Goal: Task Accomplishment & Management: Manage account settings

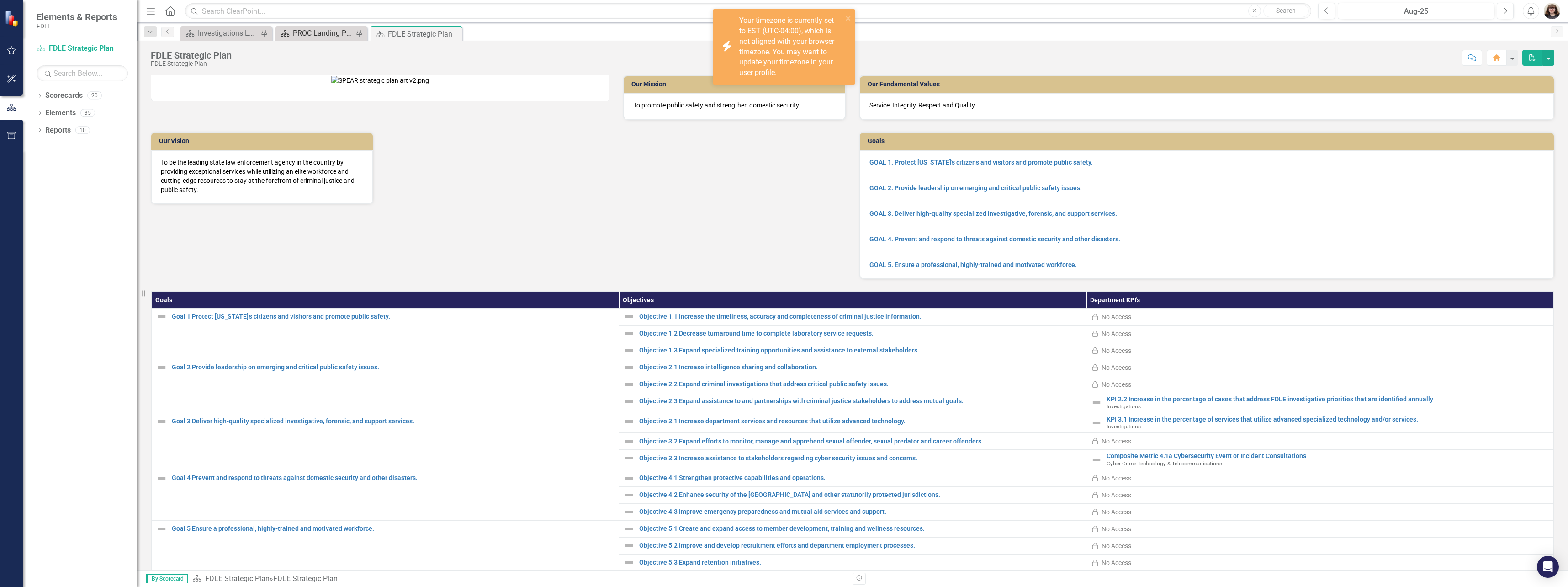
click at [316, 36] on div "PROC Landing Page" at bounding box center [323, 33] width 60 height 12
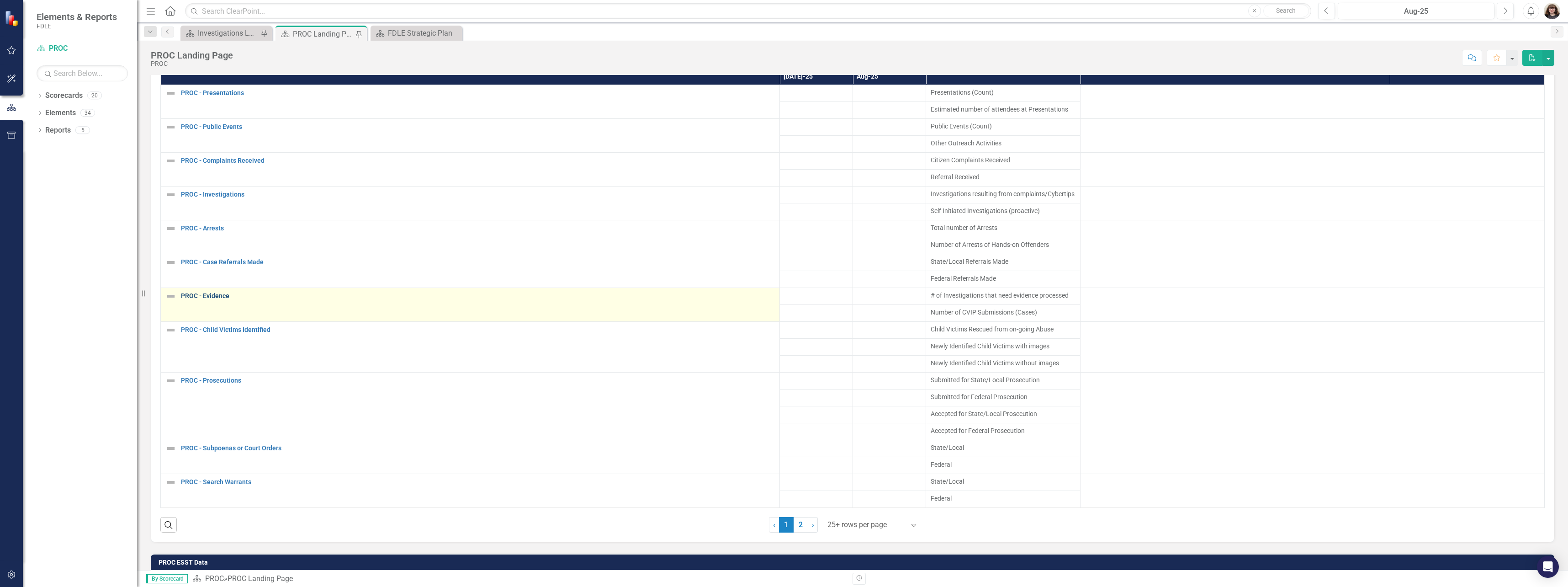
scroll to position [5, 0]
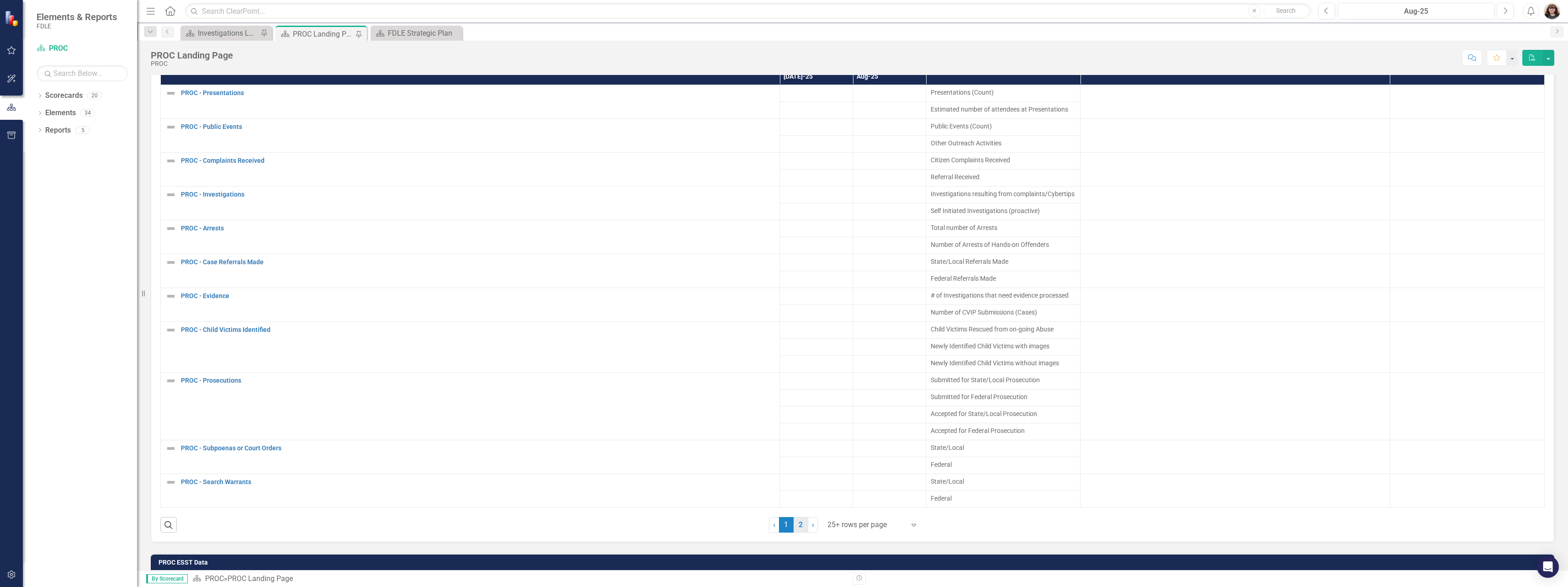
click at [804, 522] on link "2" at bounding box center [801, 525] width 15 height 16
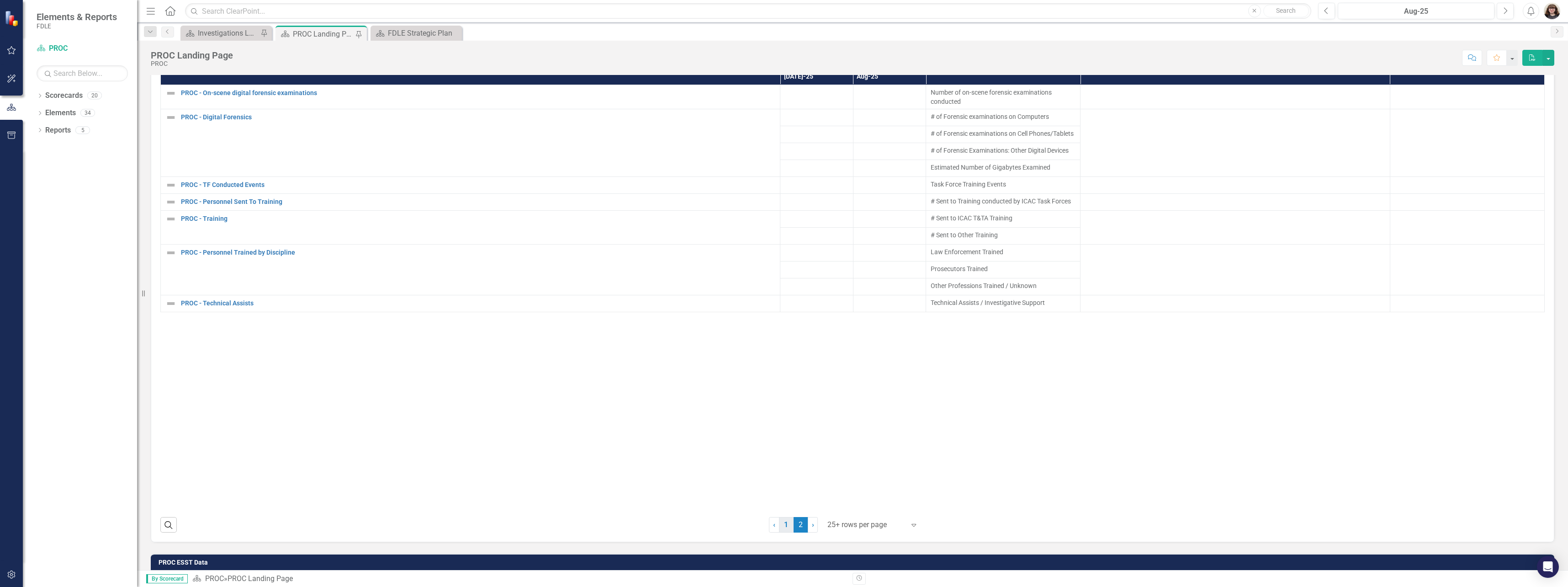
click at [784, 525] on link "1" at bounding box center [786, 525] width 15 height 16
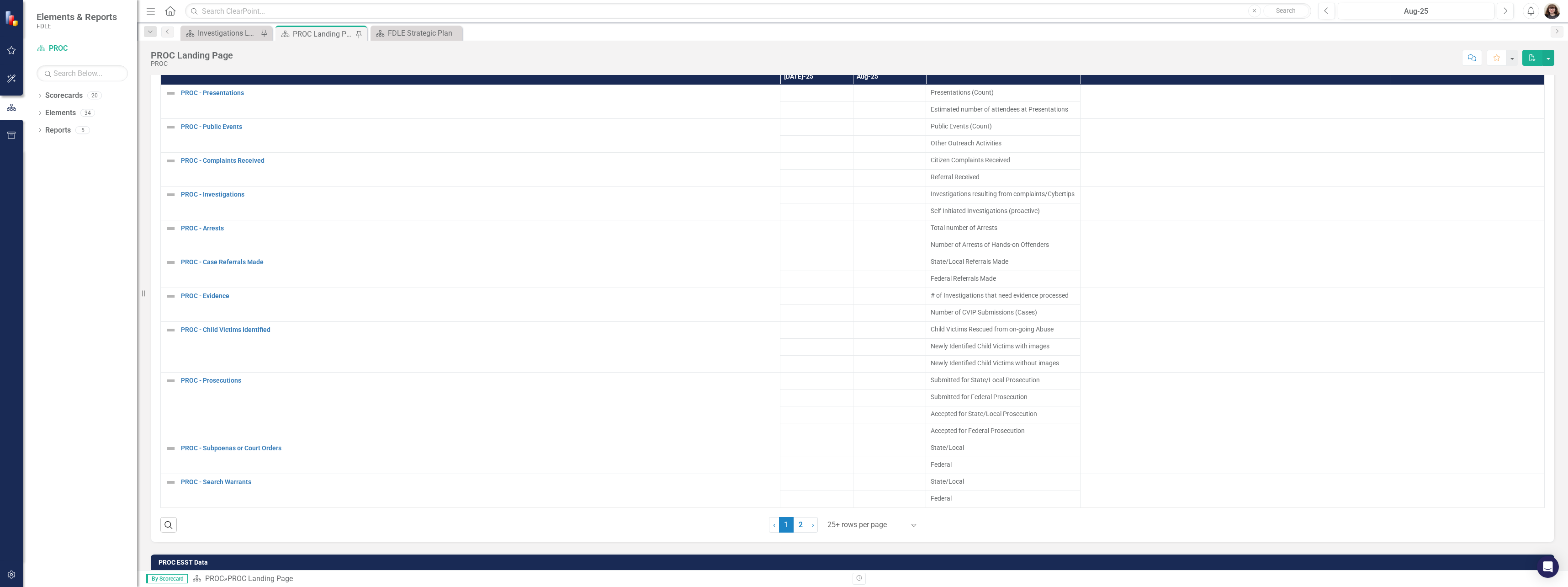
click at [899, 524] on div at bounding box center [867, 525] width 78 height 13
click at [882, 500] on div "100+ rows per page" at bounding box center [869, 493] width 100 height 15
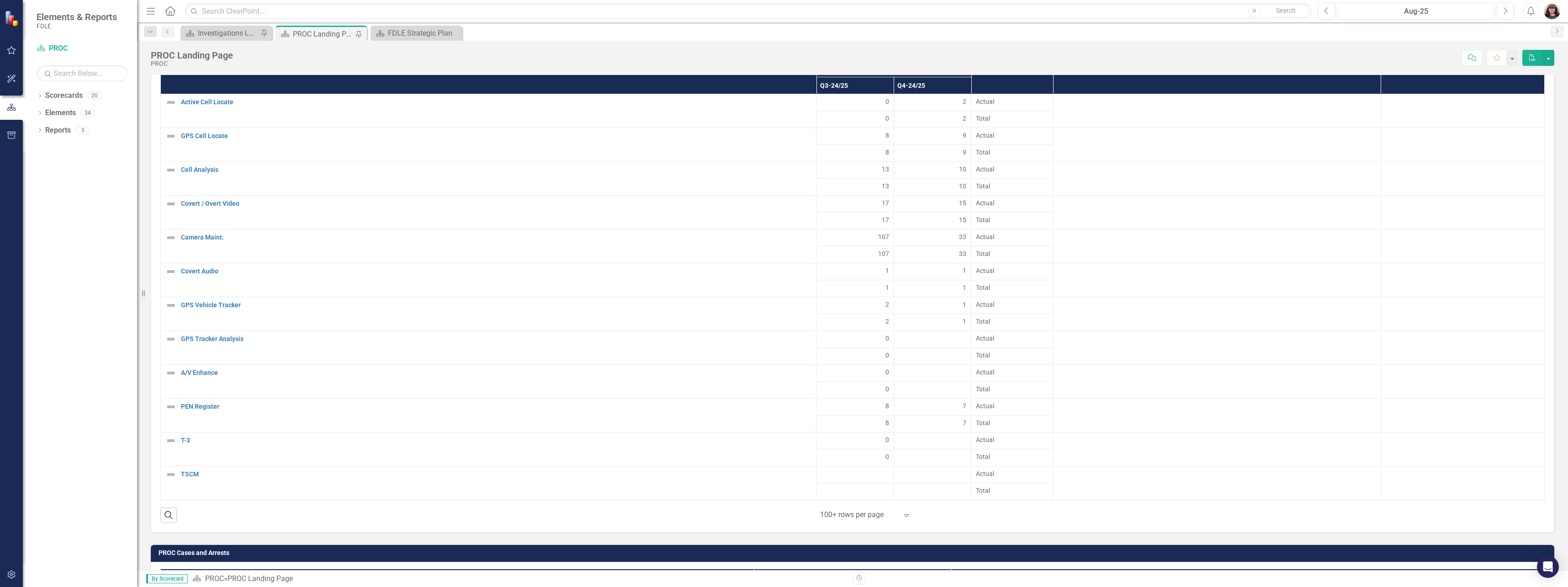
scroll to position [1988, 0]
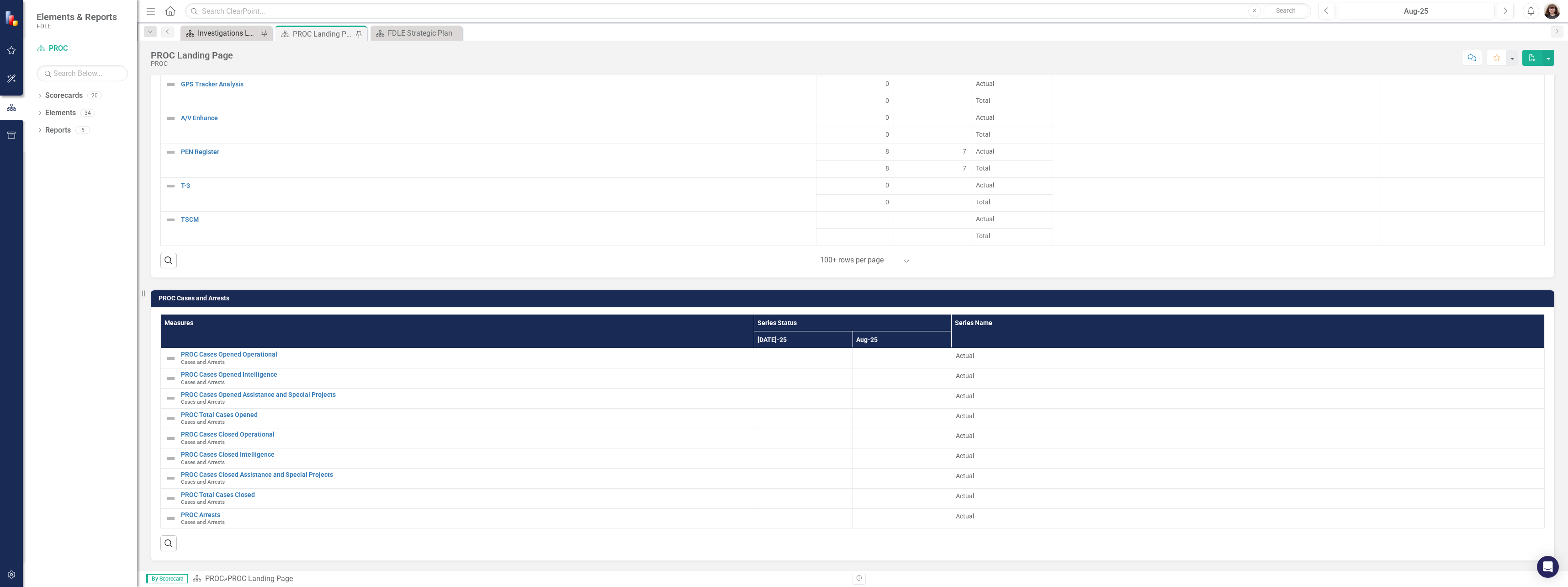
click at [213, 29] on div "Investigations Landing Page" at bounding box center [228, 33] width 60 height 12
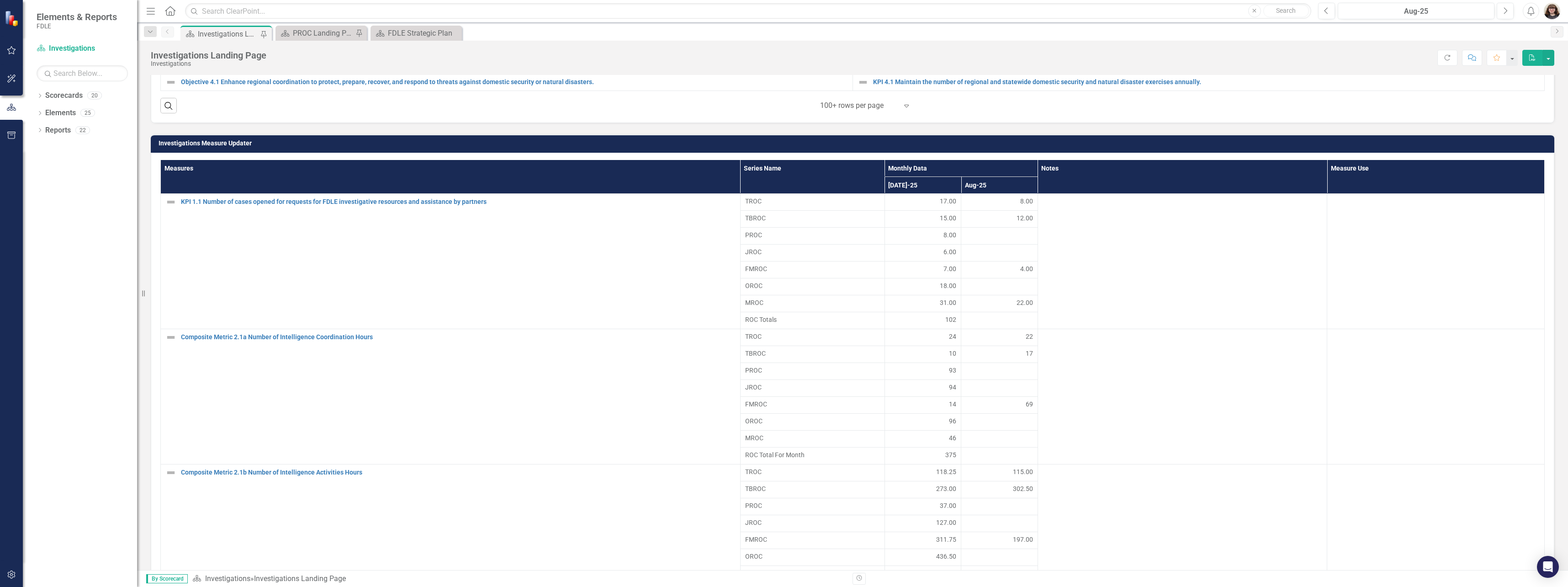
scroll to position [552, 0]
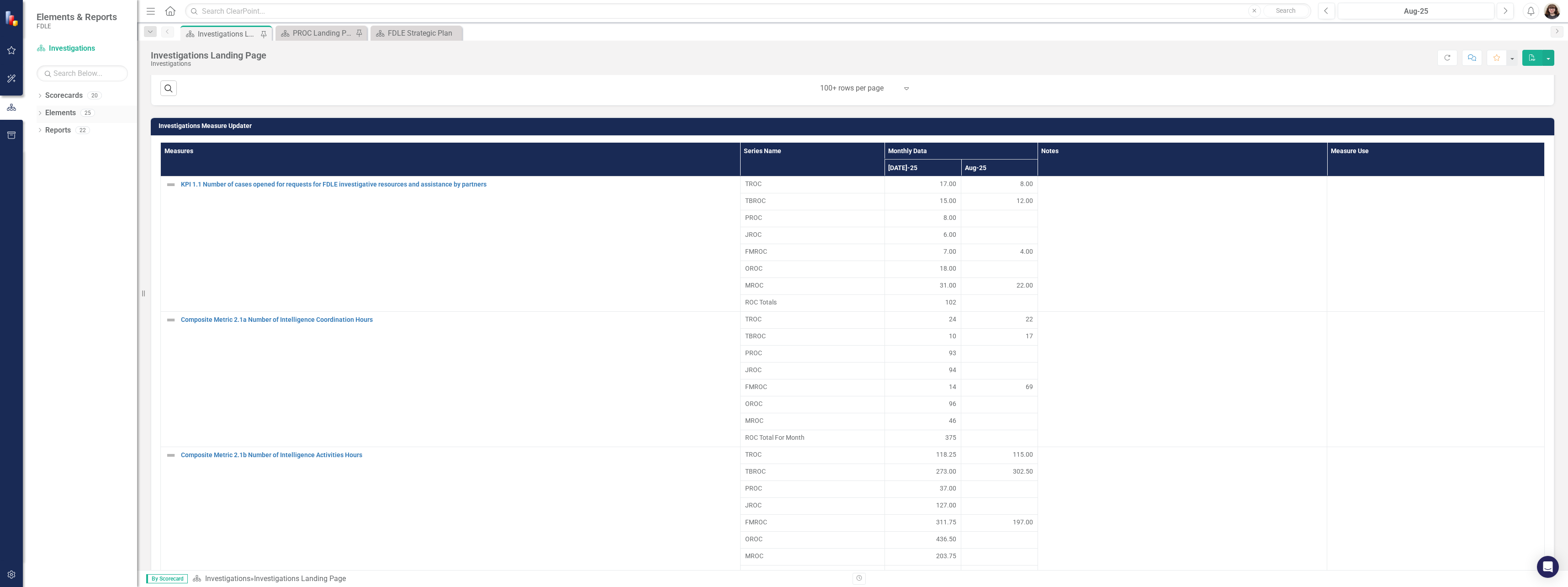
click at [43, 111] on div "Dropdown Elements 25" at bounding box center [86, 114] width 100 height 18
click at [41, 95] on icon "Dropdown" at bounding box center [39, 97] width 7 height 5
click at [40, 97] on icon at bounding box center [39, 96] width 4 height 2
click at [40, 113] on icon "Dropdown" at bounding box center [39, 113] width 7 height 5
click at [44, 111] on div "Dropdown Elements 25" at bounding box center [86, 114] width 100 height 18
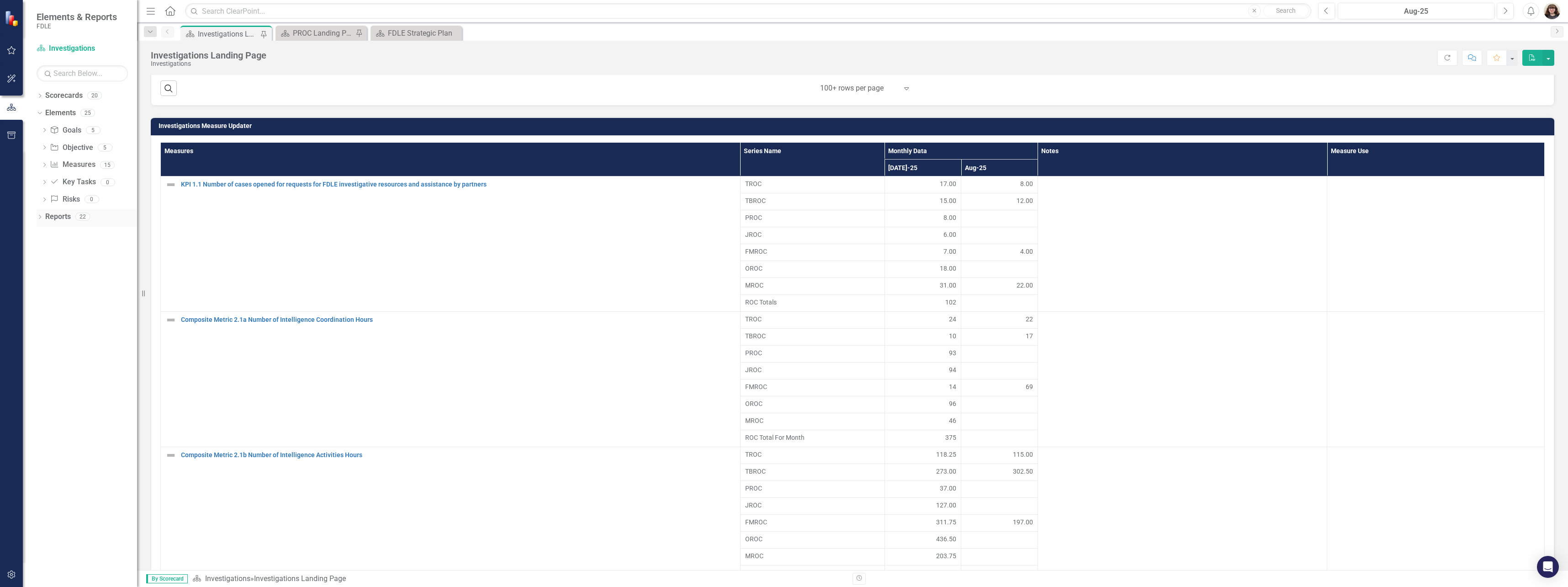
click at [40, 220] on div "Dropdown" at bounding box center [39, 217] width 7 height 8
click at [41, 97] on icon "Dropdown" at bounding box center [39, 97] width 7 height 5
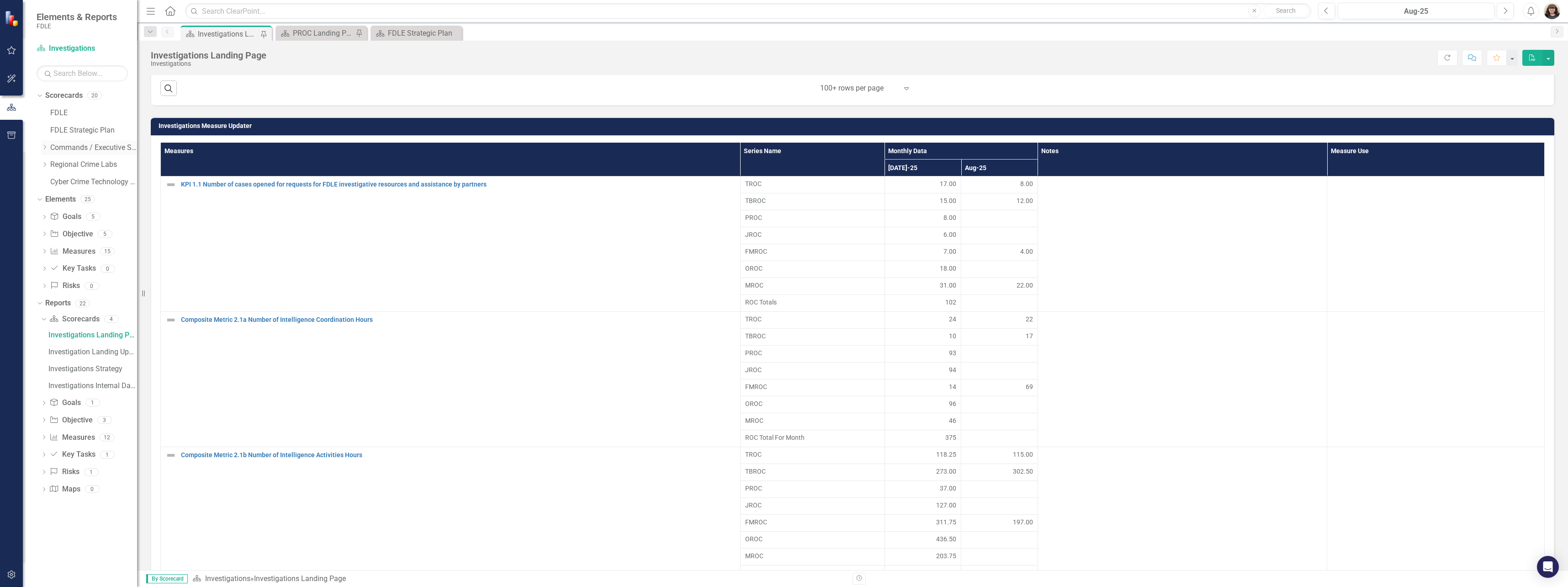
click at [46, 148] on icon "Dropdown" at bounding box center [44, 147] width 7 height 6
click at [53, 165] on icon "Dropdown" at bounding box center [54, 165] width 7 height 6
click at [64, 183] on icon "Dropdown" at bounding box center [62, 182] width 7 height 6
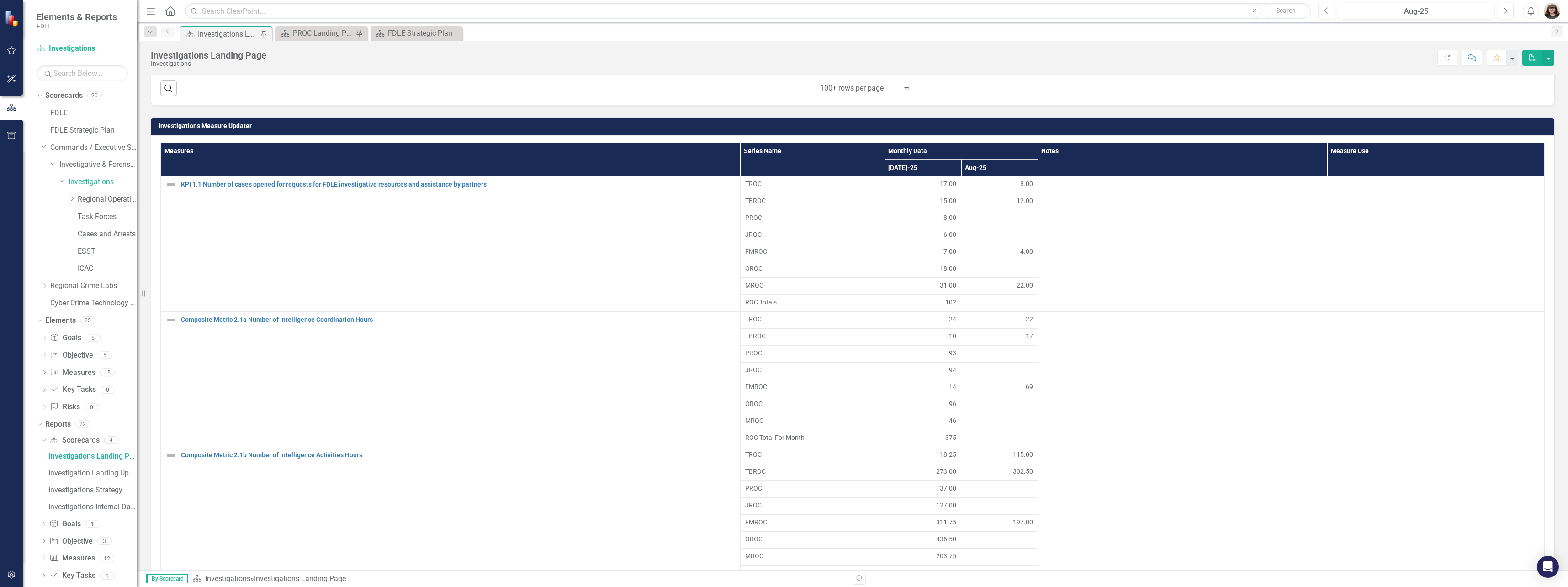
click at [72, 197] on icon "Dropdown" at bounding box center [71, 199] width 7 height 6
click at [91, 210] on div "FMROC" at bounding box center [112, 216] width 51 height 15
click at [102, 215] on link "FMROC" at bounding box center [112, 216] width 51 height 11
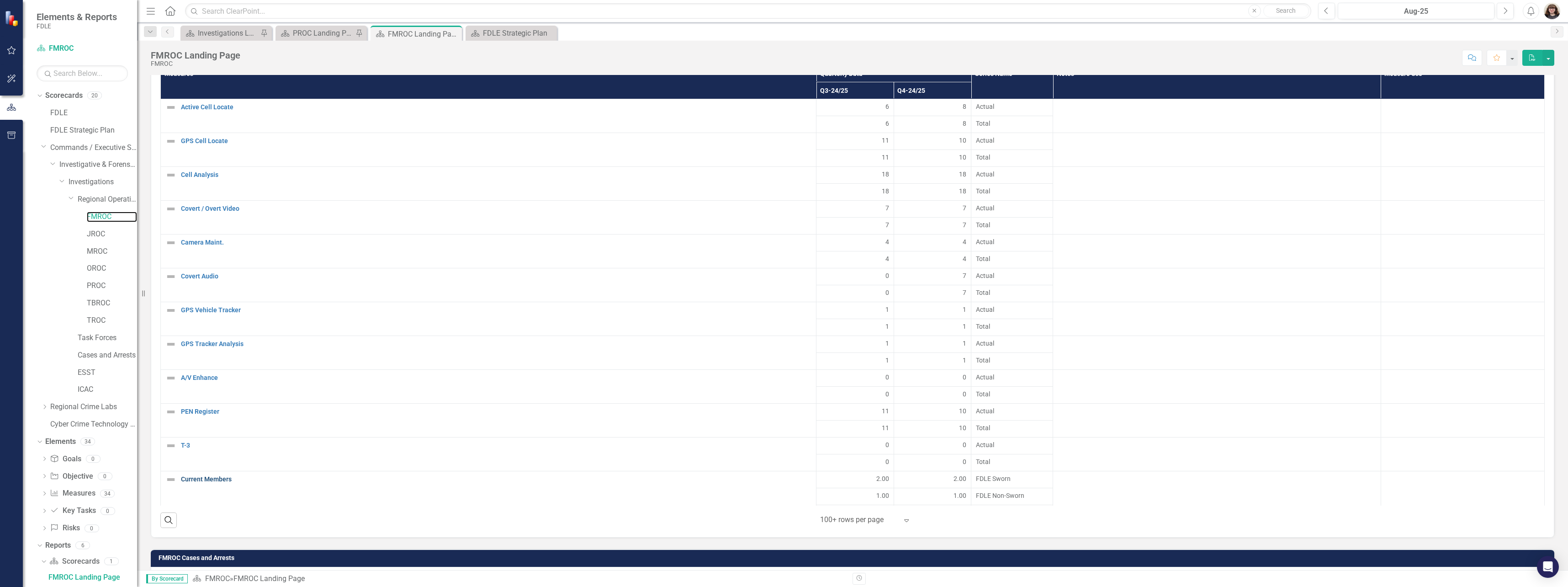
scroll to position [1516, 0]
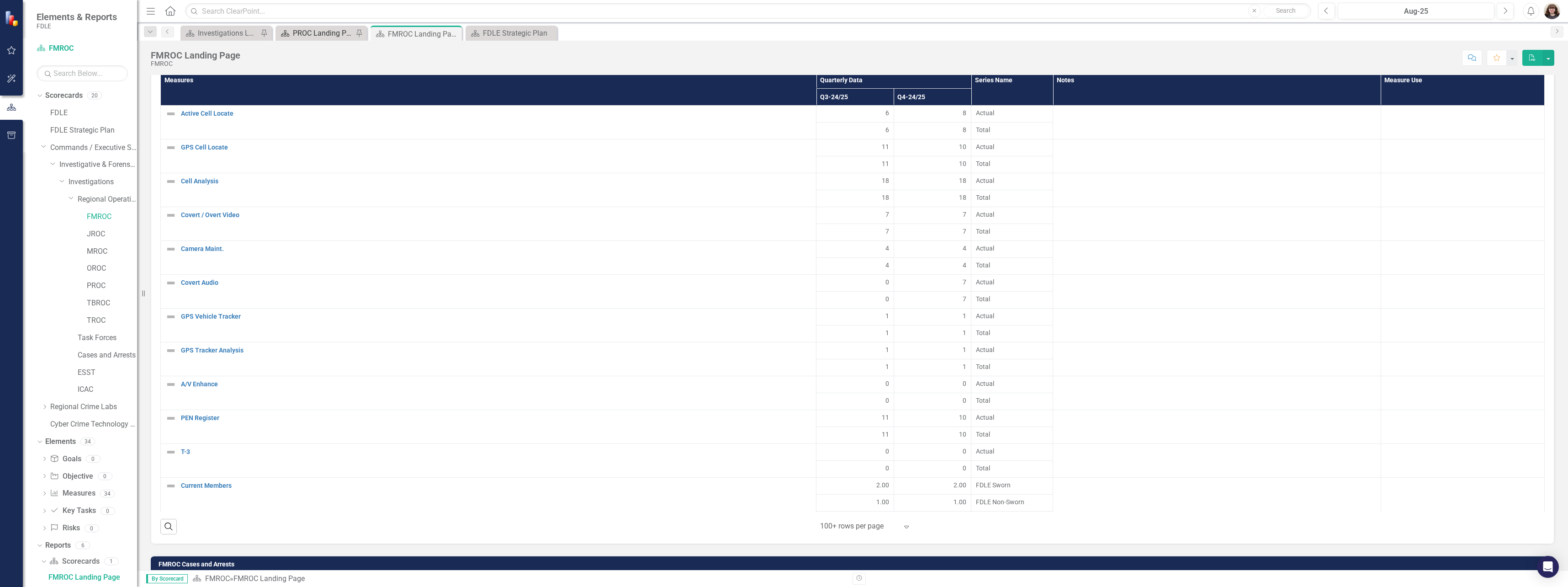
click at [291, 30] on link "Scorecard PROC Landing Page" at bounding box center [315, 33] width 75 height 12
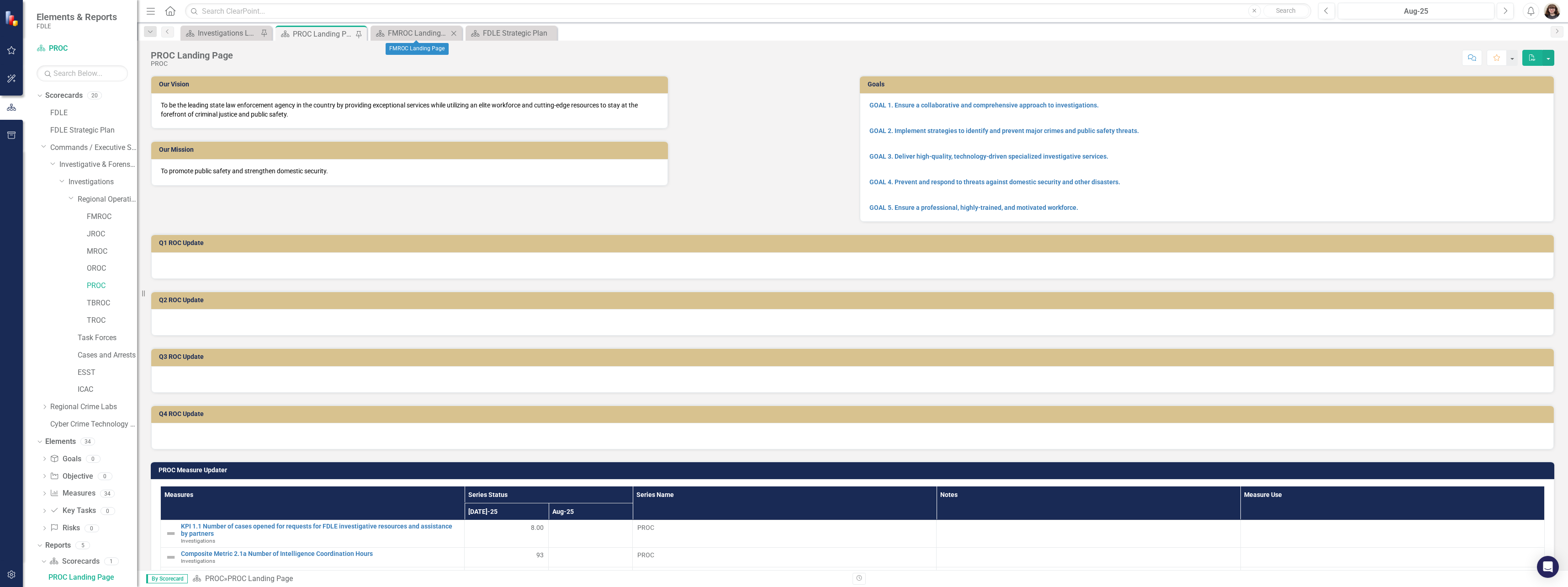
click at [452, 32] on icon at bounding box center [453, 32] width 5 height 5
click at [44, 144] on icon "Dropdown" at bounding box center [44, 145] width 6 height 7
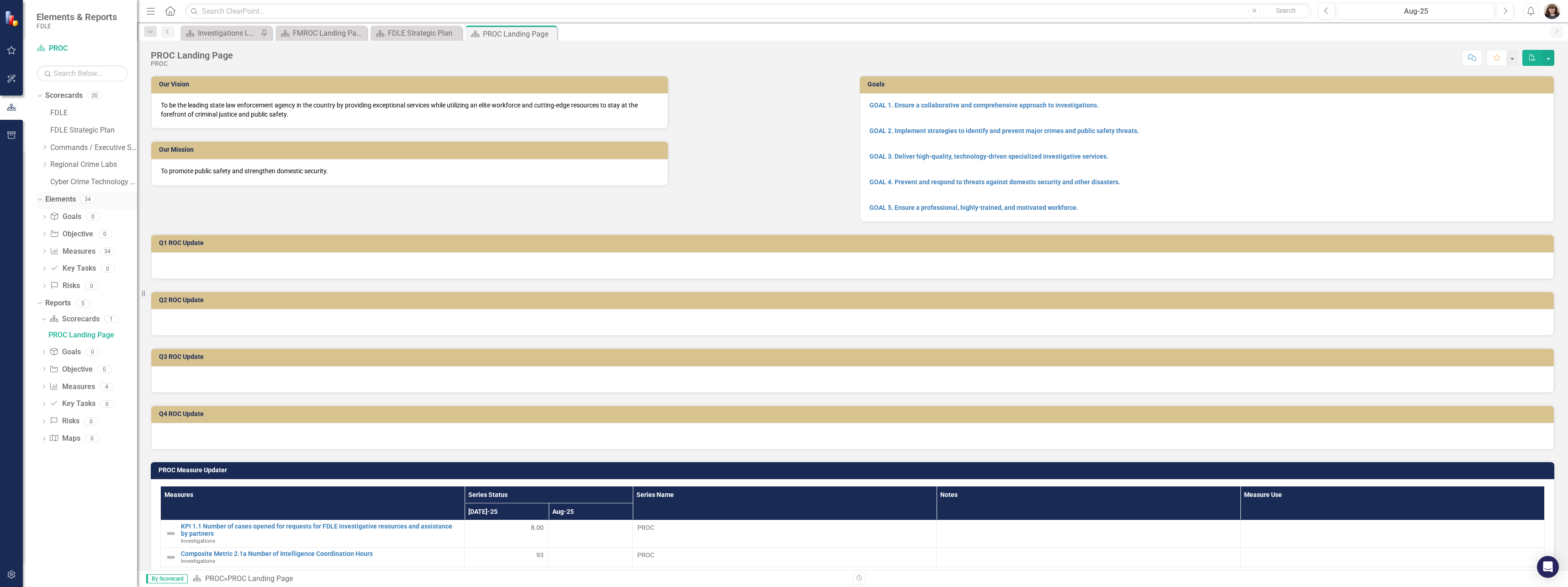
click at [40, 199] on icon "Dropdown" at bounding box center [38, 199] width 5 height 7
click at [42, 235] on icon "Dropdown" at bounding box center [42, 232] width 5 height 7
click at [38, 215] on icon "Dropdown" at bounding box center [38, 215] width 5 height 7
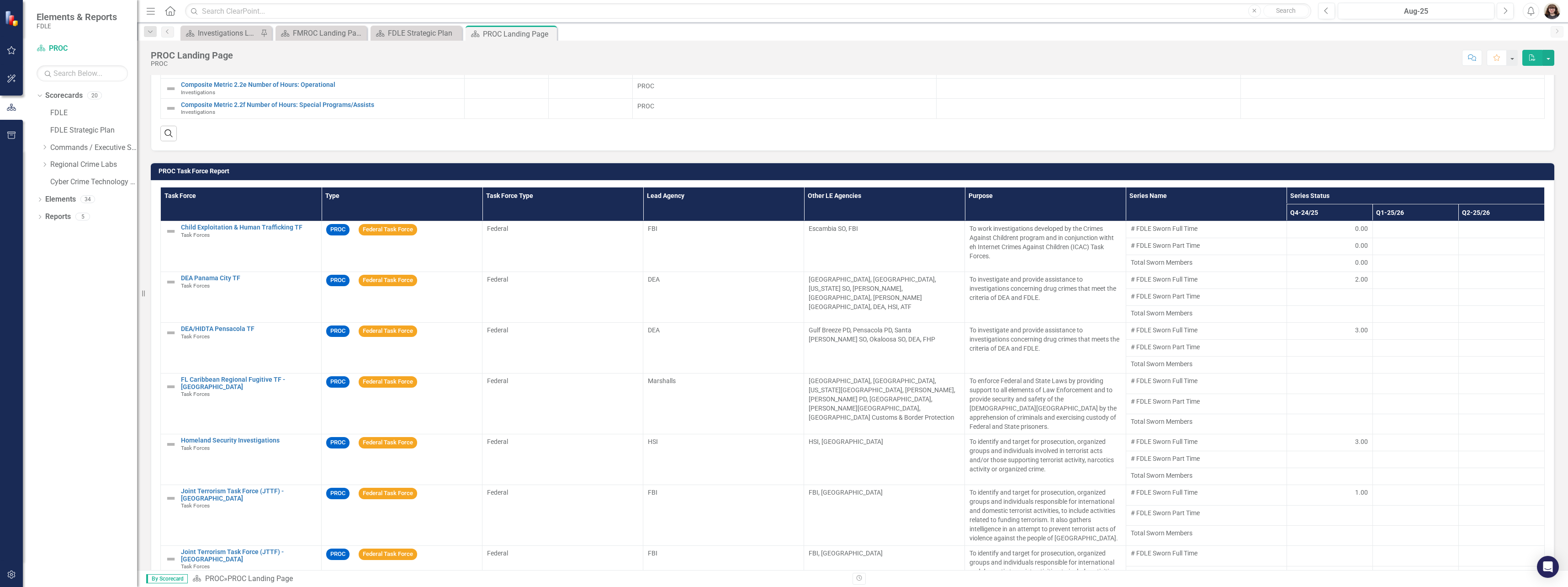
scroll to position [594, 0]
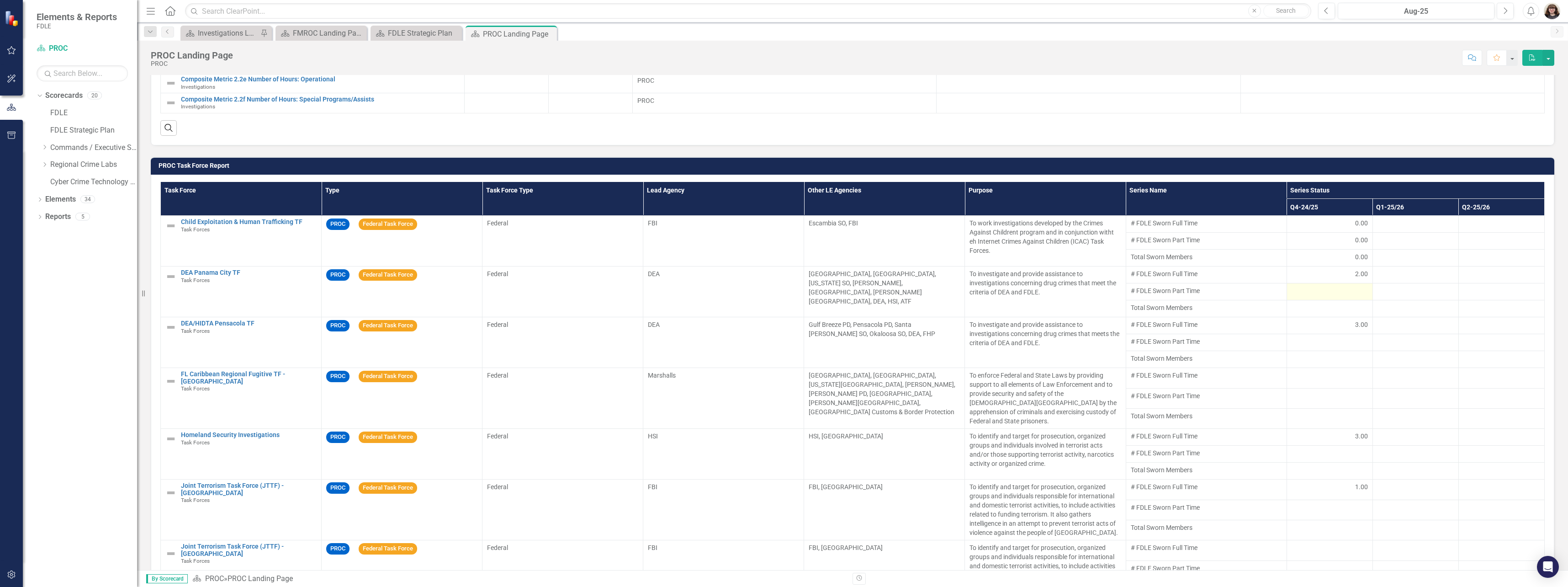
click at [1313, 295] on div at bounding box center [1330, 291] width 76 height 11
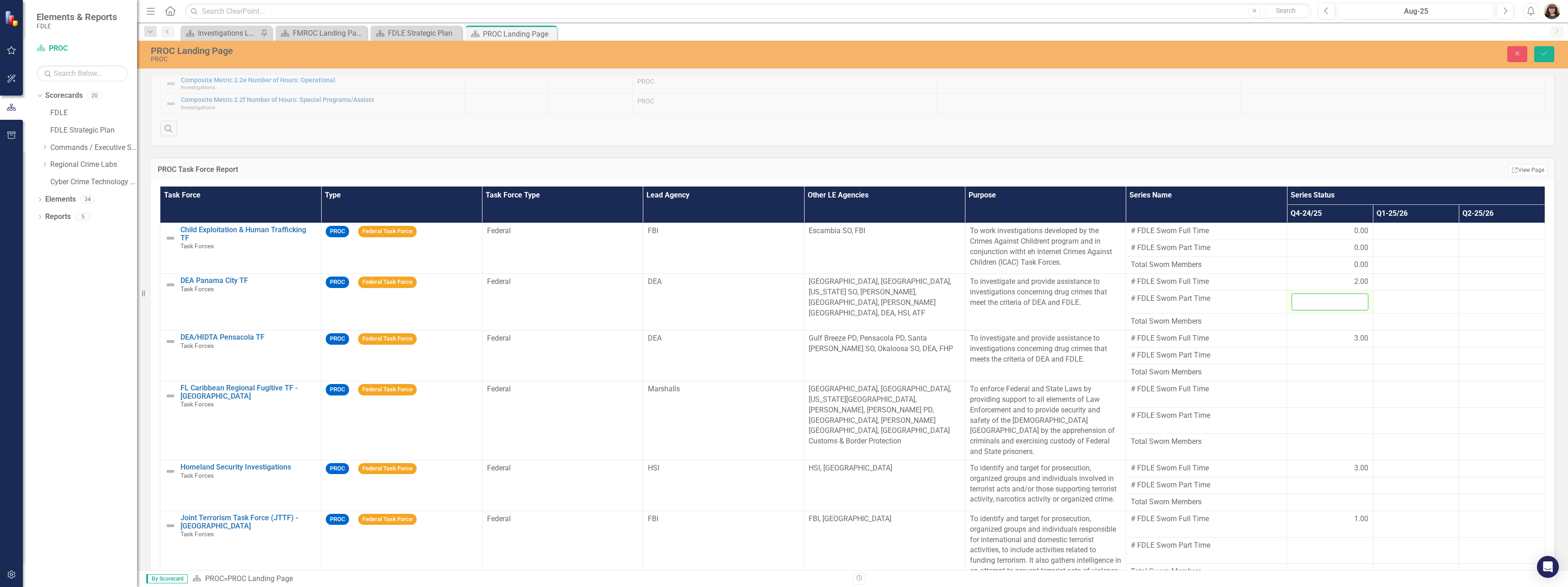
click at [1329, 300] on input "number" at bounding box center [1330, 301] width 76 height 17
type input "0"
click at [1346, 357] on div at bounding box center [1330, 355] width 76 height 11
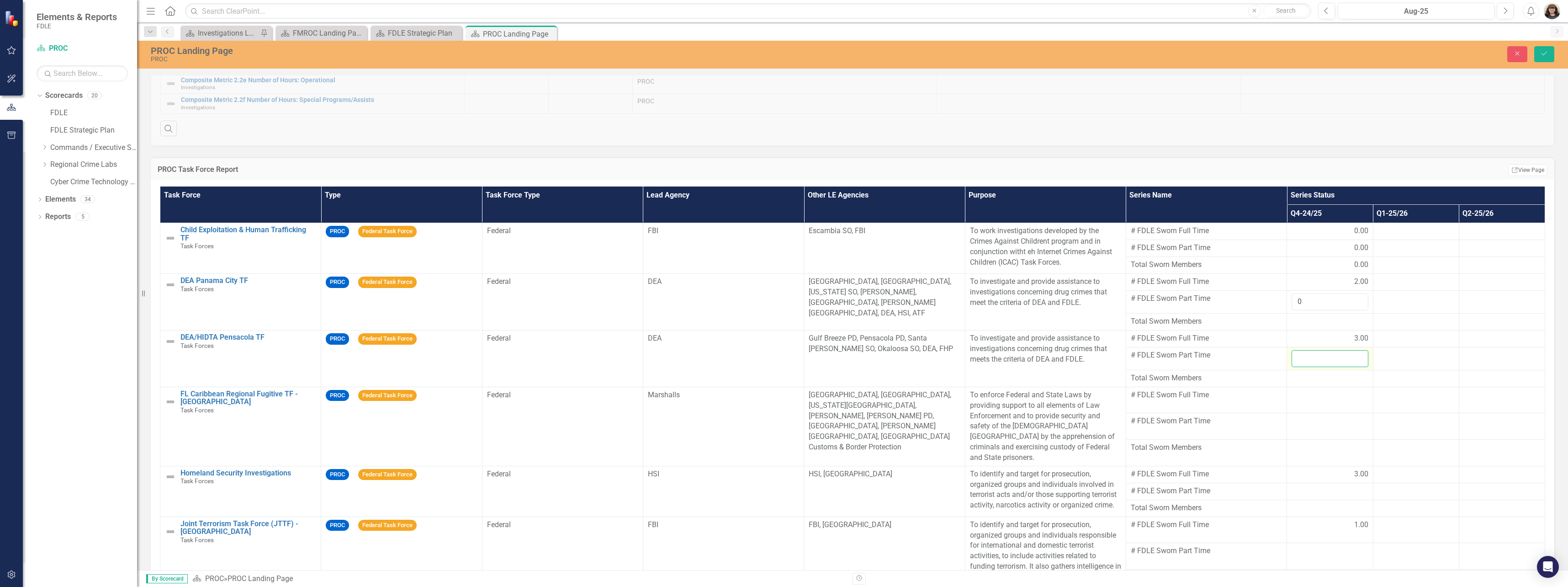
click at [1341, 359] on input "number" at bounding box center [1330, 358] width 76 height 17
type input "0"
click at [1340, 394] on div at bounding box center [1330, 395] width 76 height 11
click at [1331, 398] on input "number" at bounding box center [1330, 398] width 76 height 17
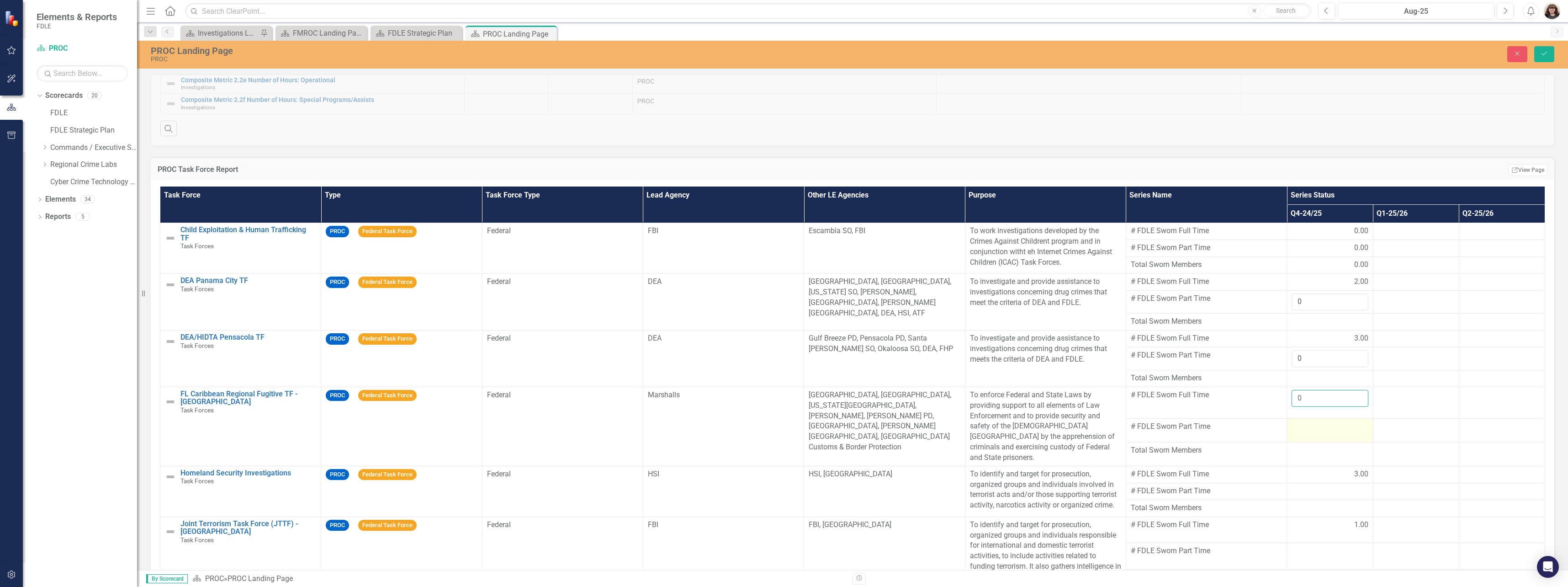
type input "0"
click at [1338, 424] on div at bounding box center [1330, 426] width 76 height 11
click at [1330, 423] on input "number" at bounding box center [1330, 426] width 76 height 17
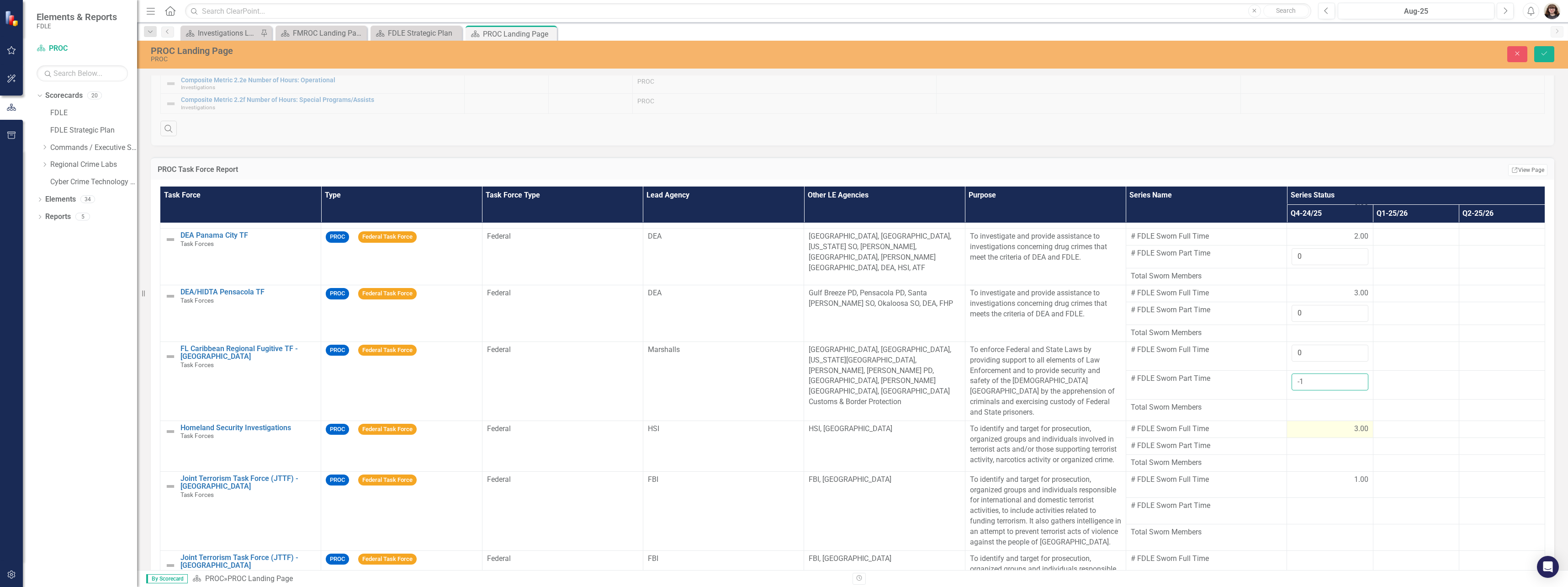
scroll to position [46, 0]
type input "-1"
click at [1335, 440] on div at bounding box center [1330, 445] width 76 height 11
click at [1330, 440] on input "number" at bounding box center [1330, 448] width 76 height 17
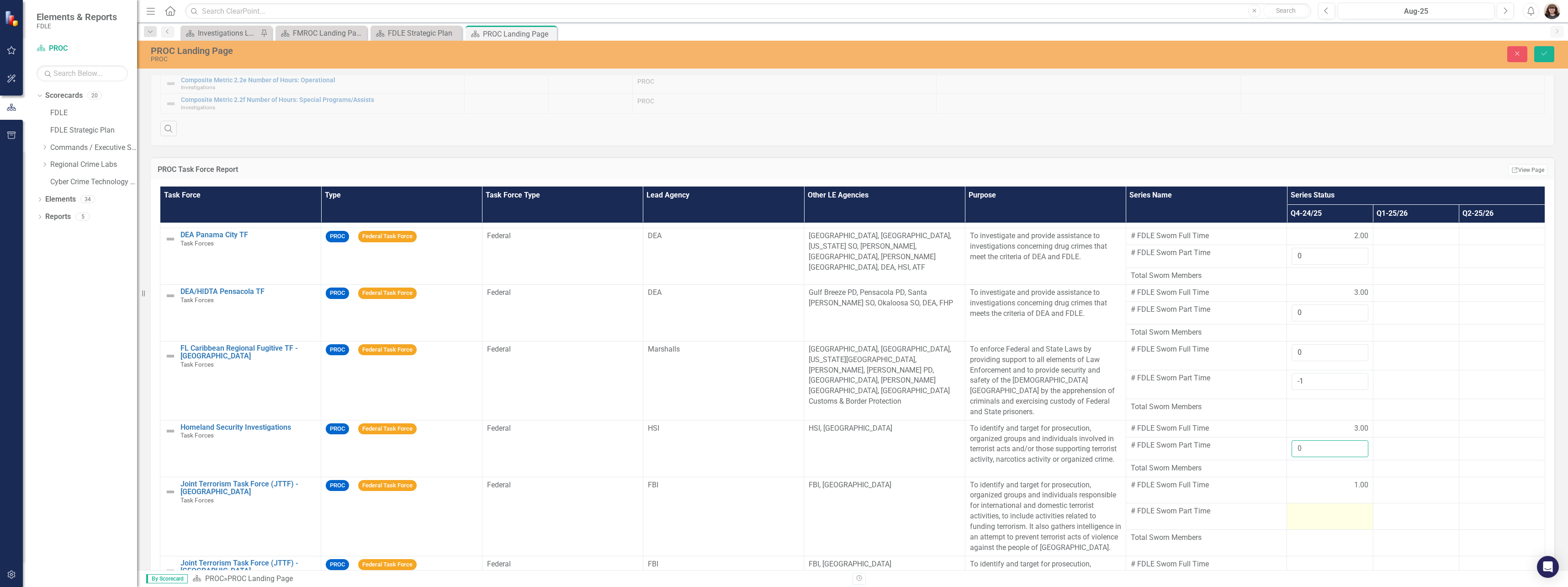
type input "0"
click at [1335, 506] on div at bounding box center [1330, 511] width 76 height 11
click at [1326, 509] on input "number" at bounding box center [1330, 511] width 76 height 17
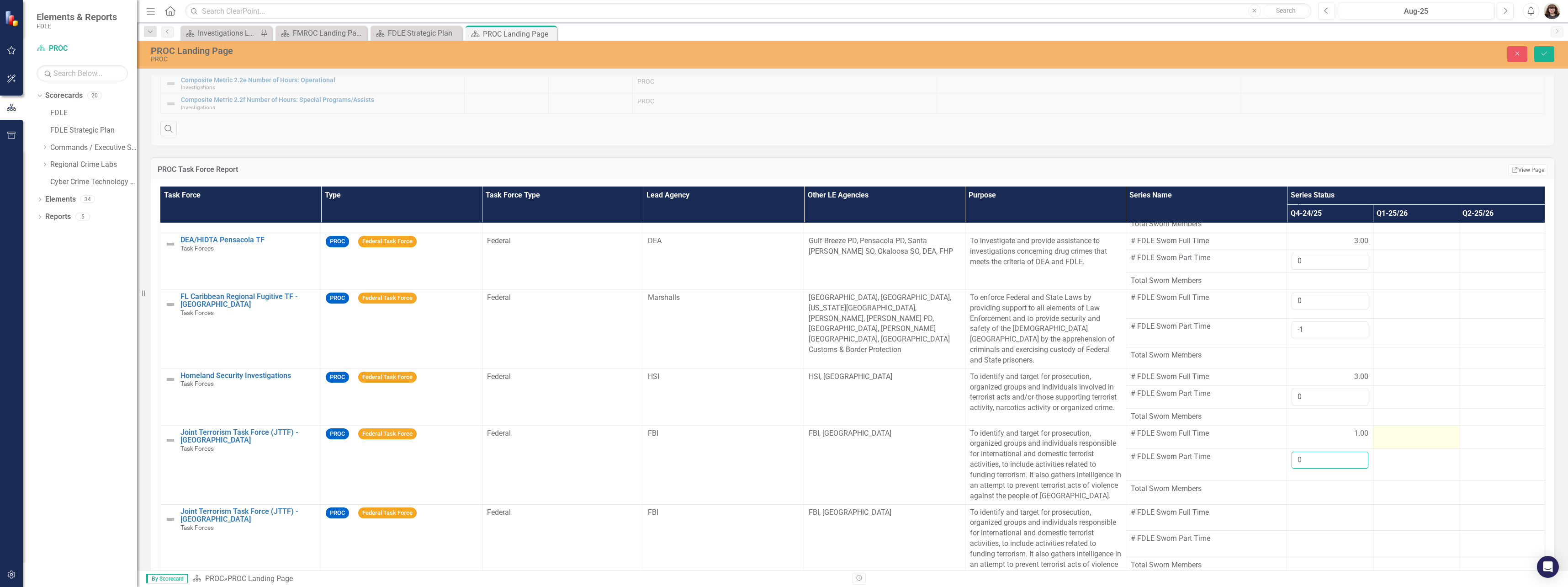
scroll to position [115, 0]
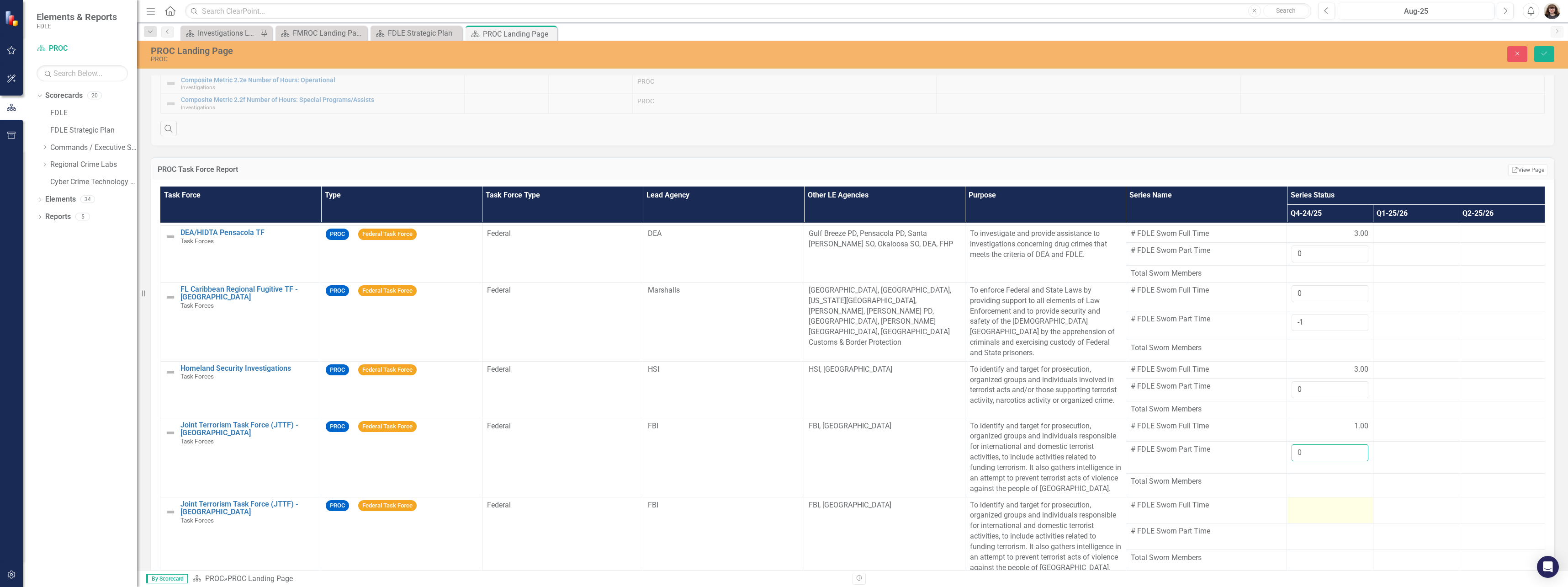
type input "0"
click at [1336, 500] on div at bounding box center [1330, 505] width 76 height 11
drag, startPoint x: 1336, startPoint y: 499, endPoint x: 1331, endPoint y: 499, distance: 5.0
click at [1336, 500] on div at bounding box center [1330, 505] width 76 height 11
click at [1322, 500] on input "number" at bounding box center [1330, 508] width 76 height 17
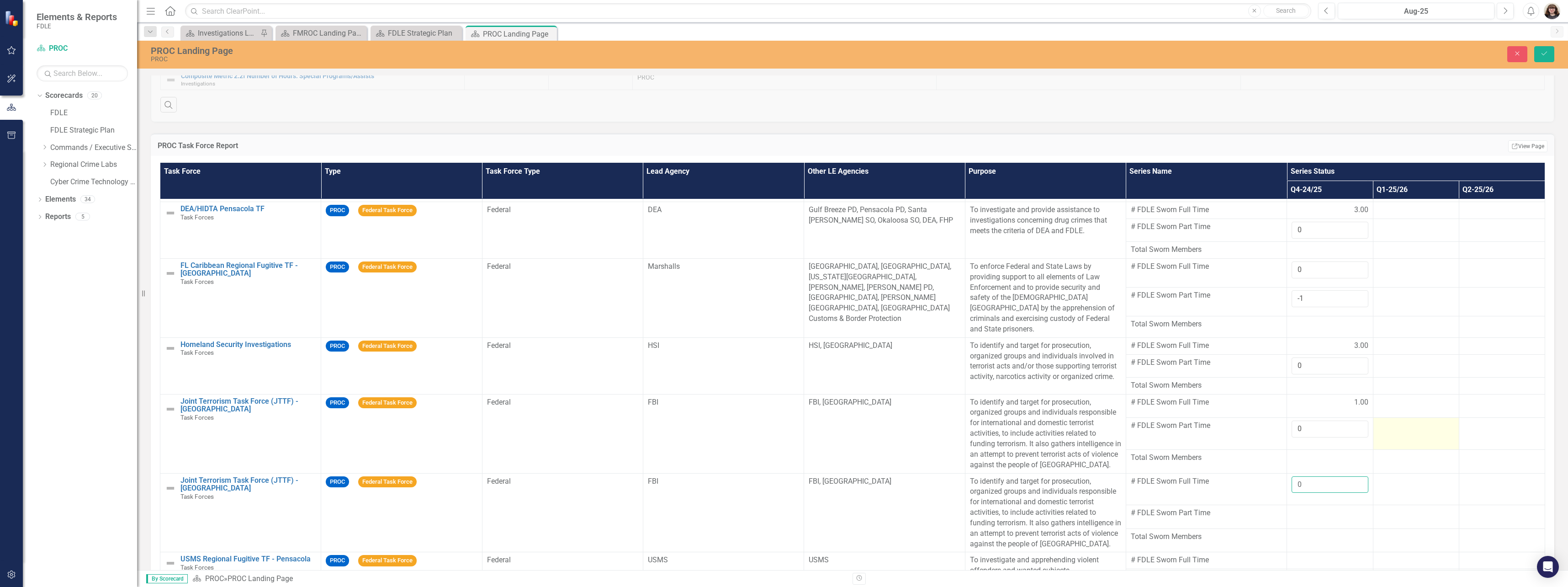
scroll to position [640, 0]
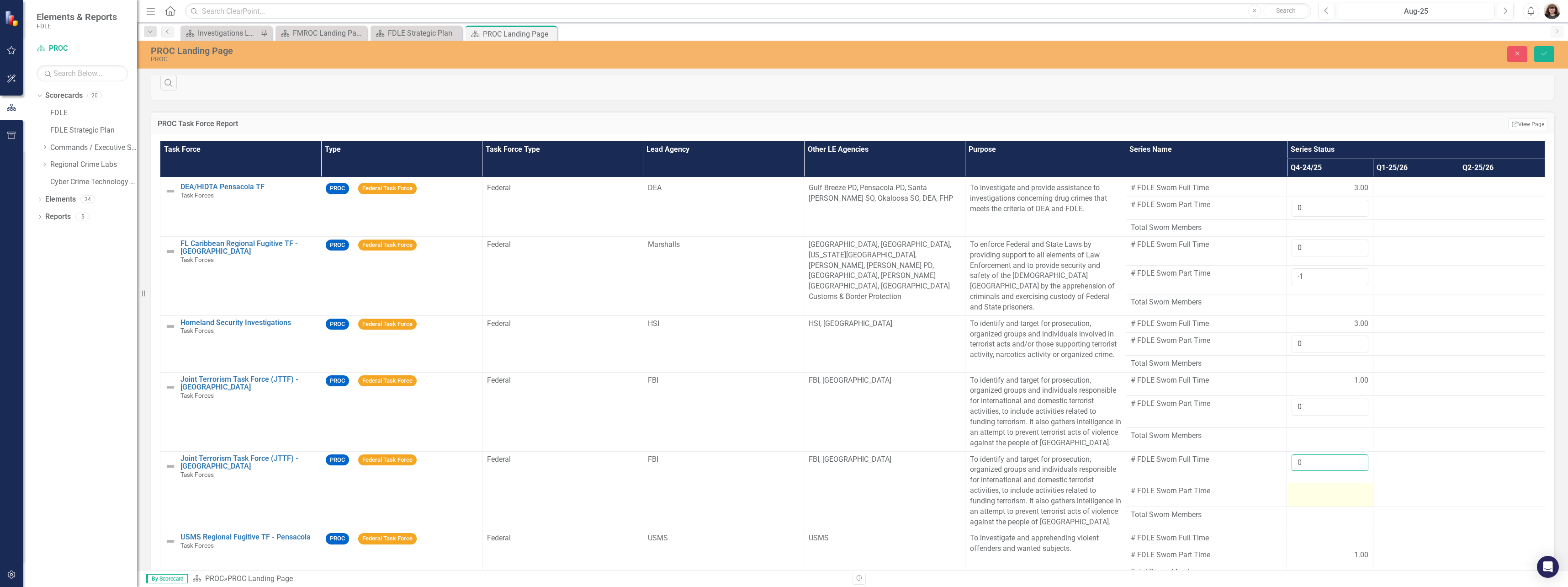
type input "0"
click at [1327, 486] on div at bounding box center [1330, 490] width 76 height 11
click at [1325, 489] on input "number" at bounding box center [1330, 490] width 76 height 17
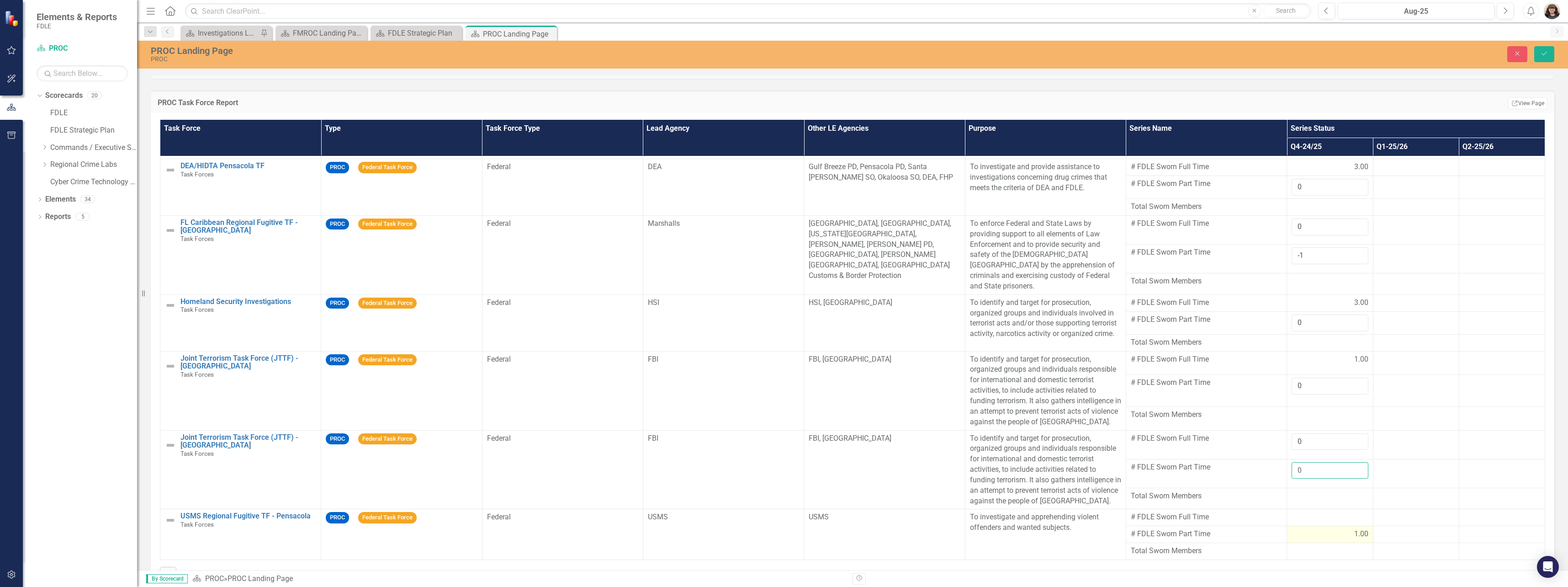
scroll to position [731, 0]
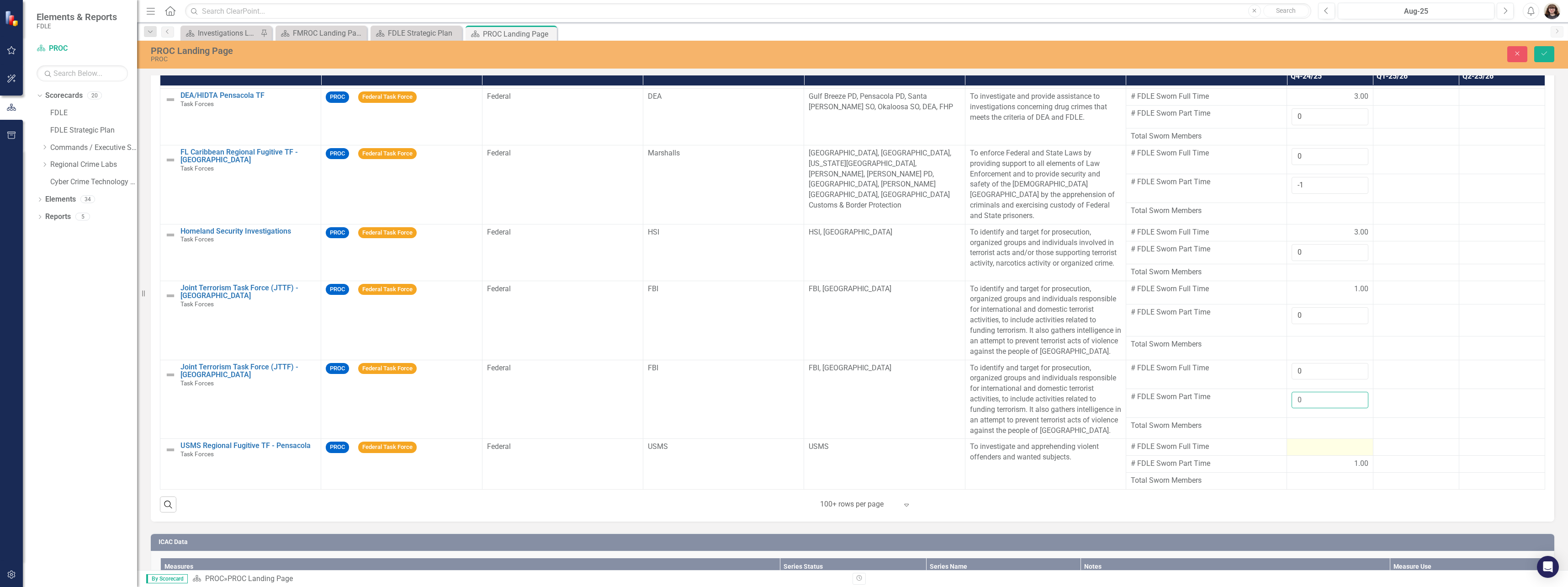
type input "0"
click at [1327, 445] on div at bounding box center [1330, 447] width 76 height 11
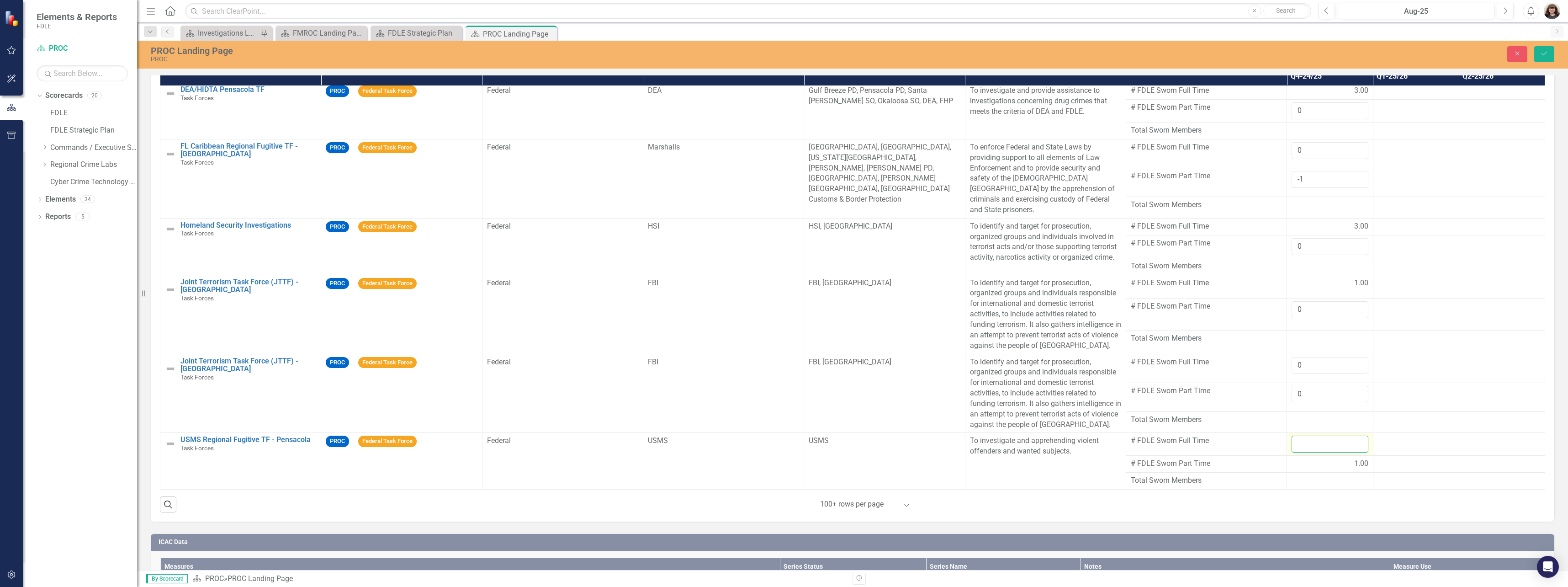
click at [1323, 448] on input "number" at bounding box center [1330, 444] width 76 height 17
type input "0"
click at [1549, 58] on button "Save" at bounding box center [1545, 54] width 20 height 16
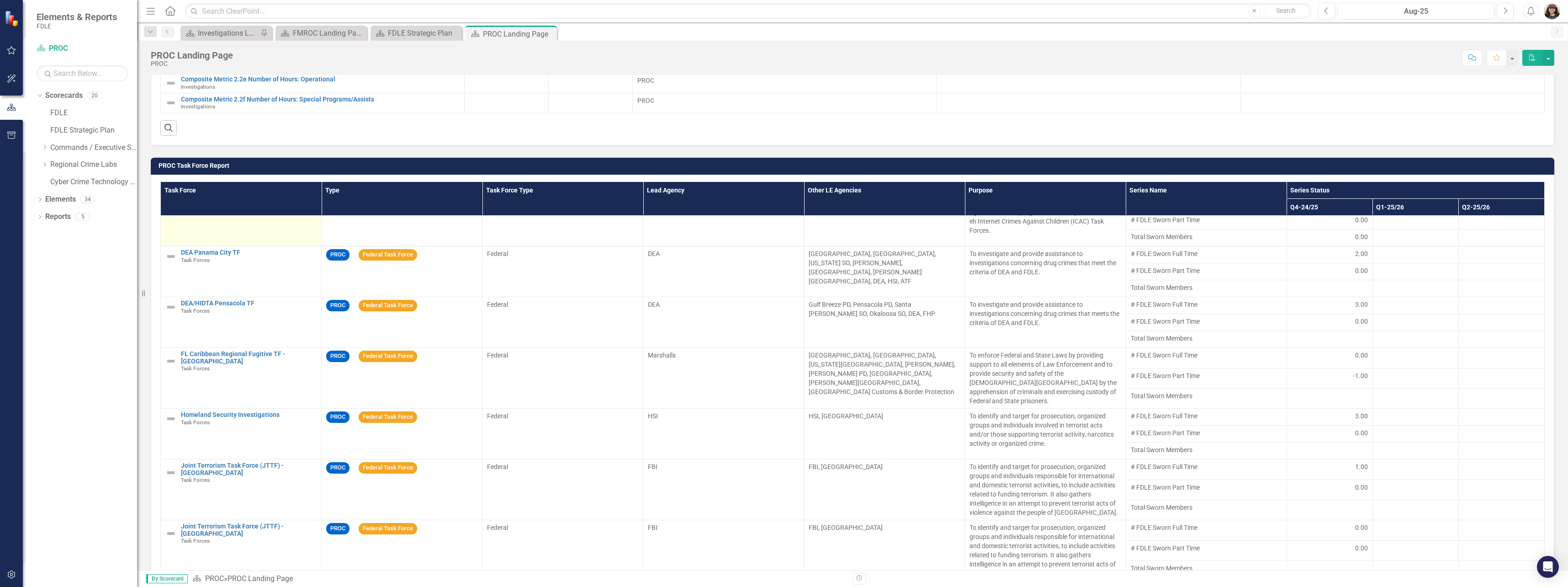
scroll to position [20, 0]
click at [1341, 374] on div "-1.00" at bounding box center [1330, 374] width 76 height 9
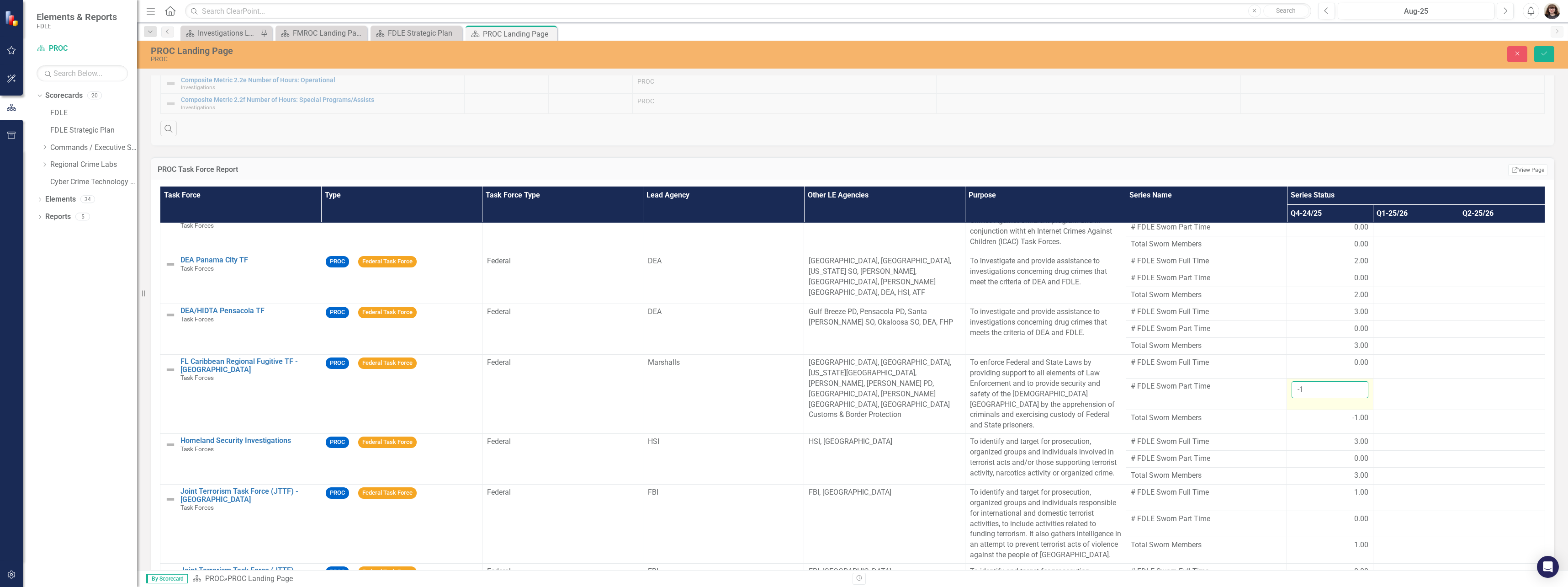
type input "0"
click at [1348, 383] on input "0" at bounding box center [1330, 389] width 76 height 17
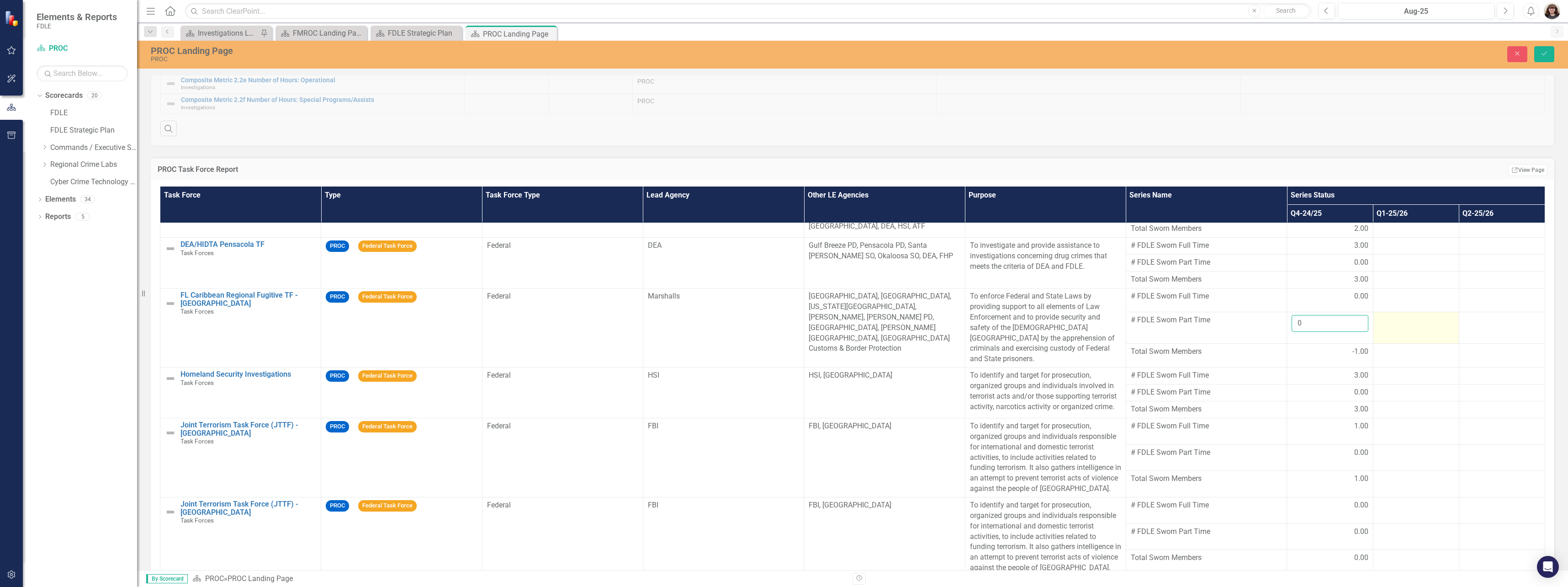
scroll to position [98, 0]
click at [1546, 50] on button "Save" at bounding box center [1545, 54] width 20 height 16
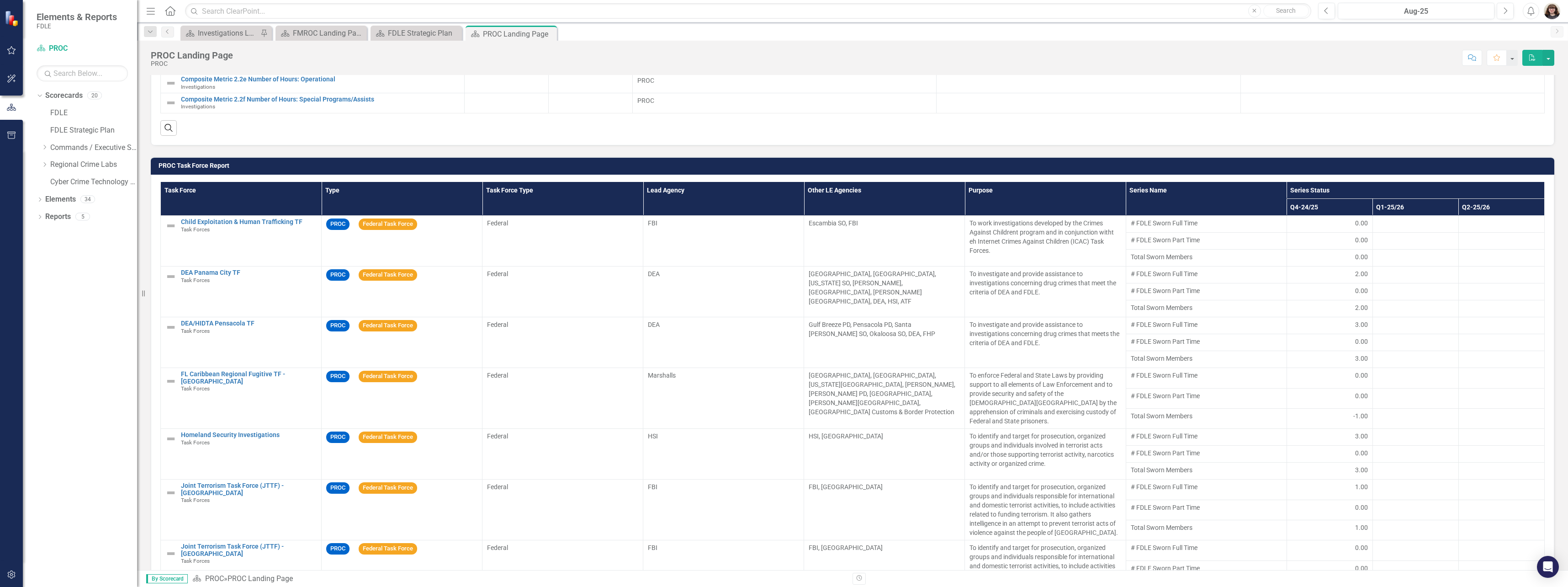
scroll to position [640, 0]
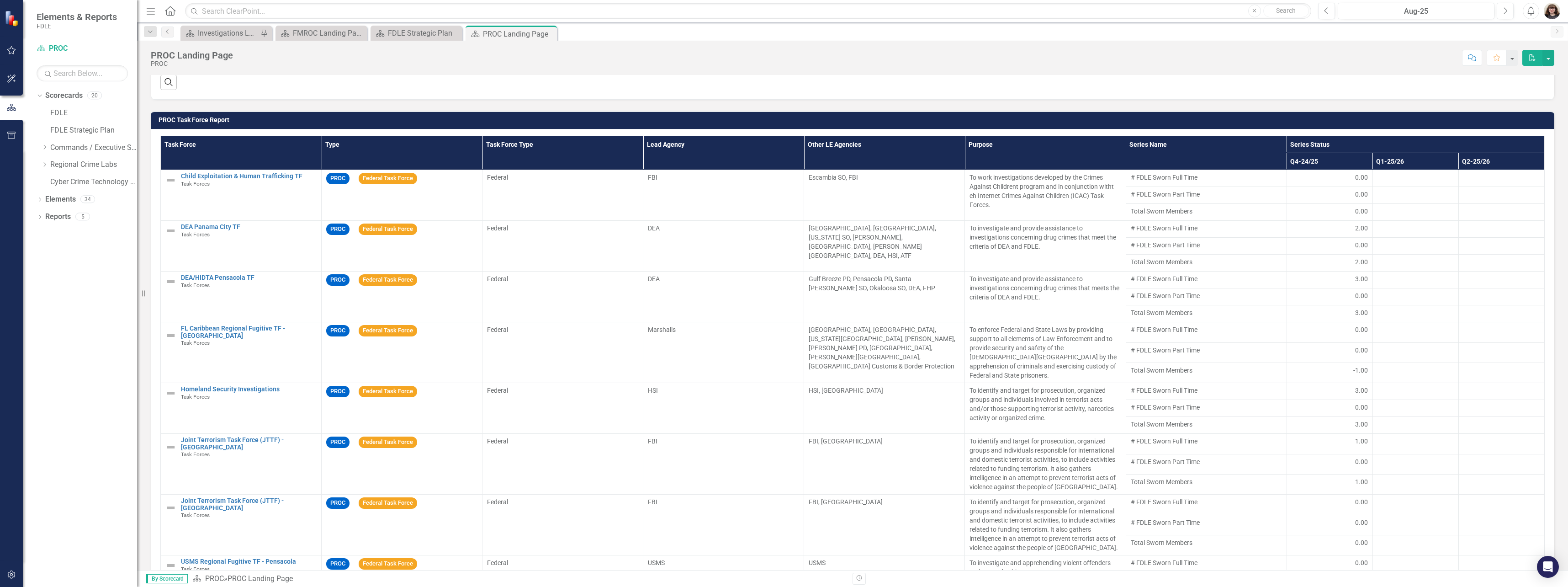
click at [1329, 366] on div "-1.00" at bounding box center [1330, 370] width 76 height 9
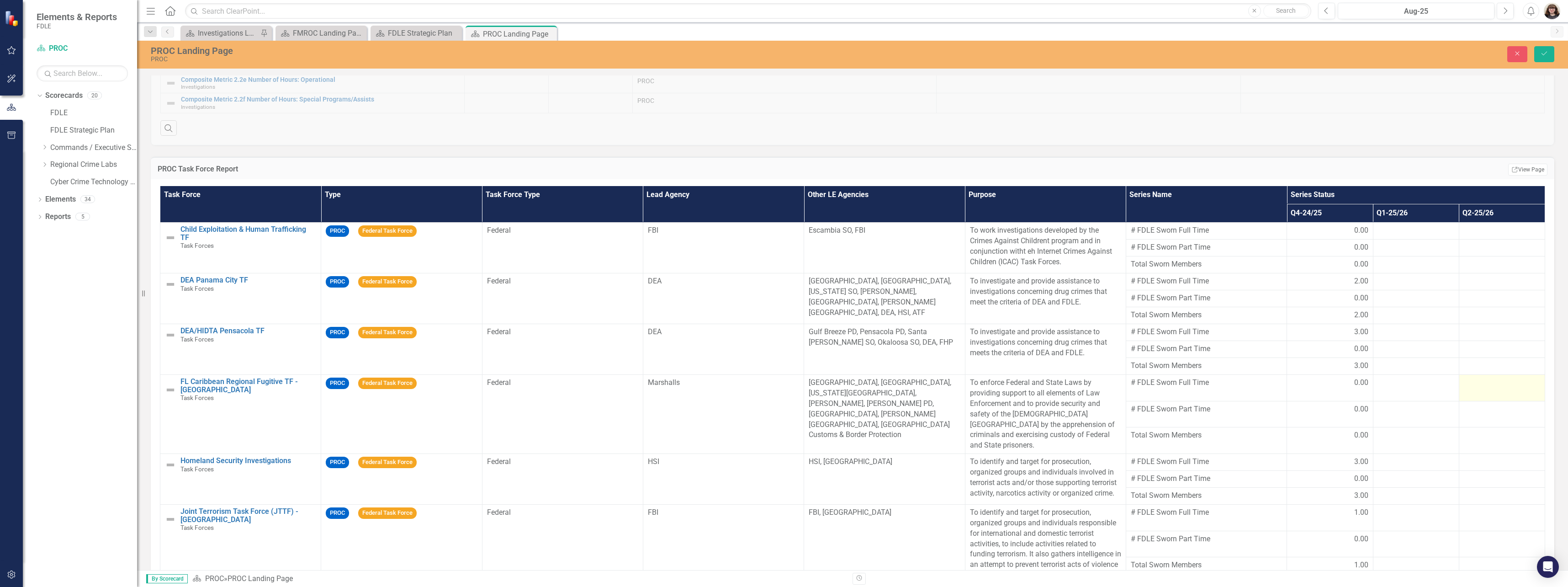
scroll to position [594, 0]
click at [1545, 53] on icon "Save" at bounding box center [1545, 54] width 8 height 7
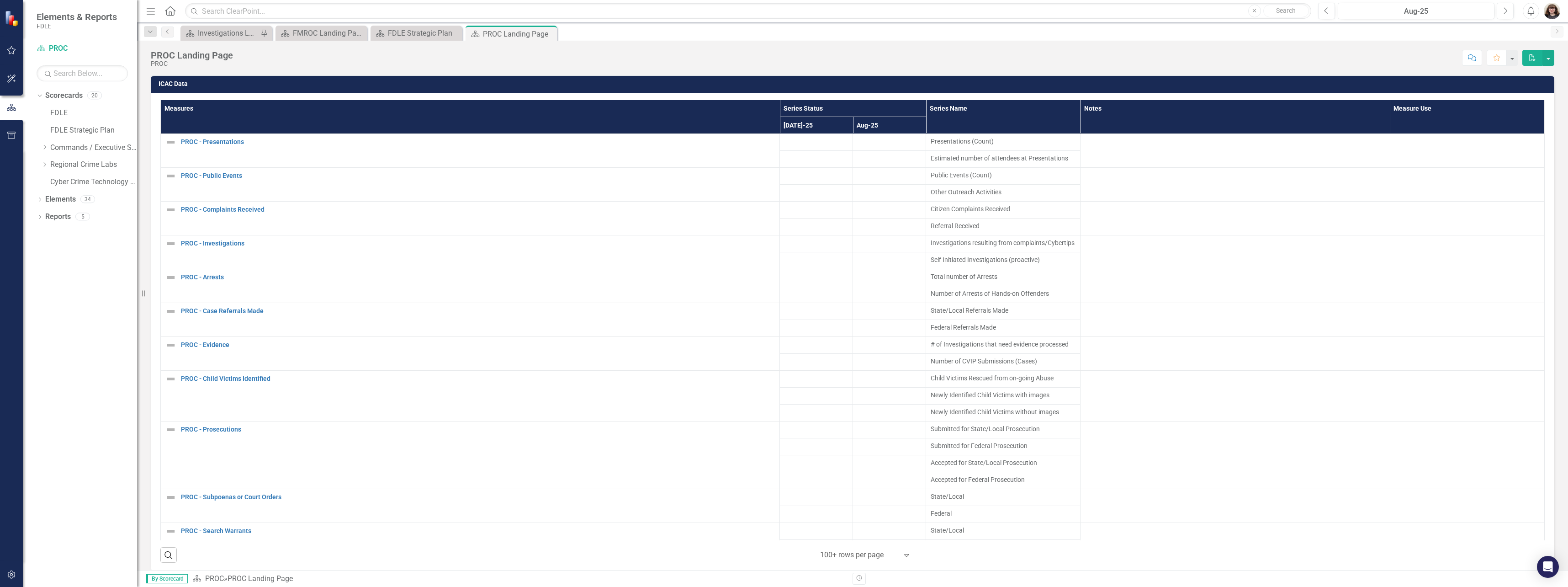
scroll to position [1189, 0]
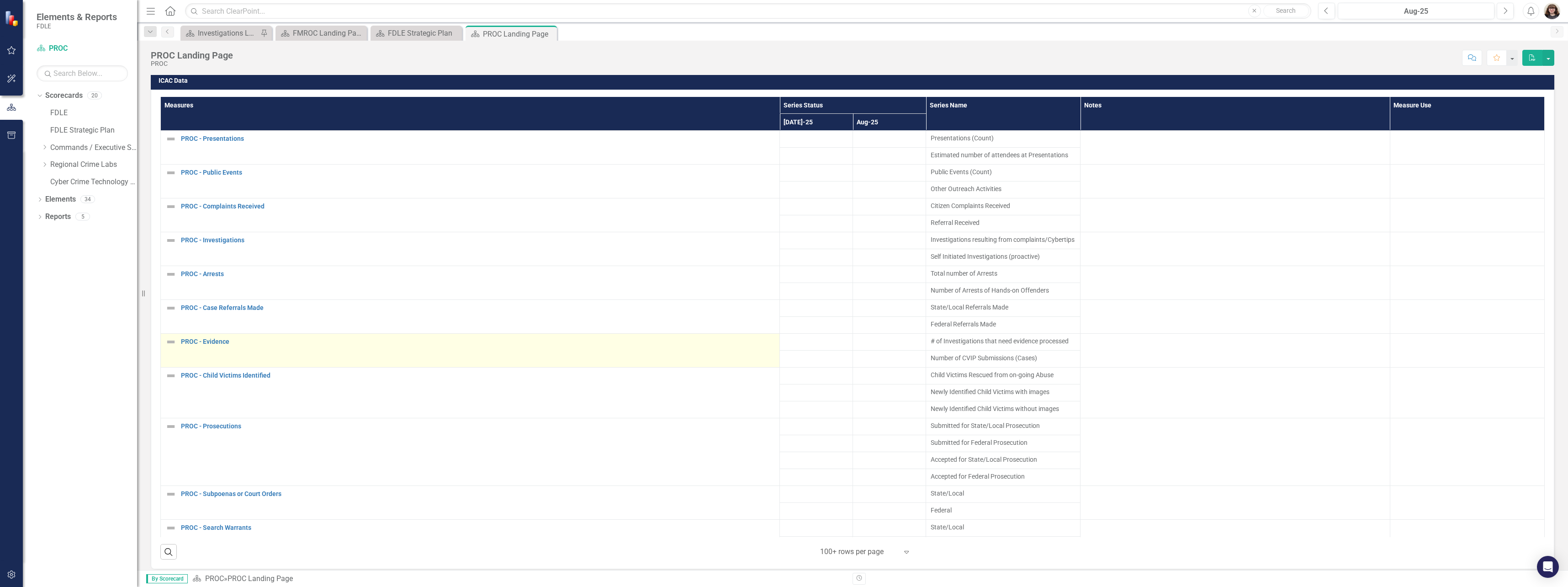
drag, startPoint x: 179, startPoint y: 137, endPoint x: 307, endPoint y: 362, distance: 258.9
click at [307, 362] on tbody "PROC - Presentations Edit Edit Measure Link Open Element Presentations (Count) …" at bounding box center [853, 455] width 1385 height 649
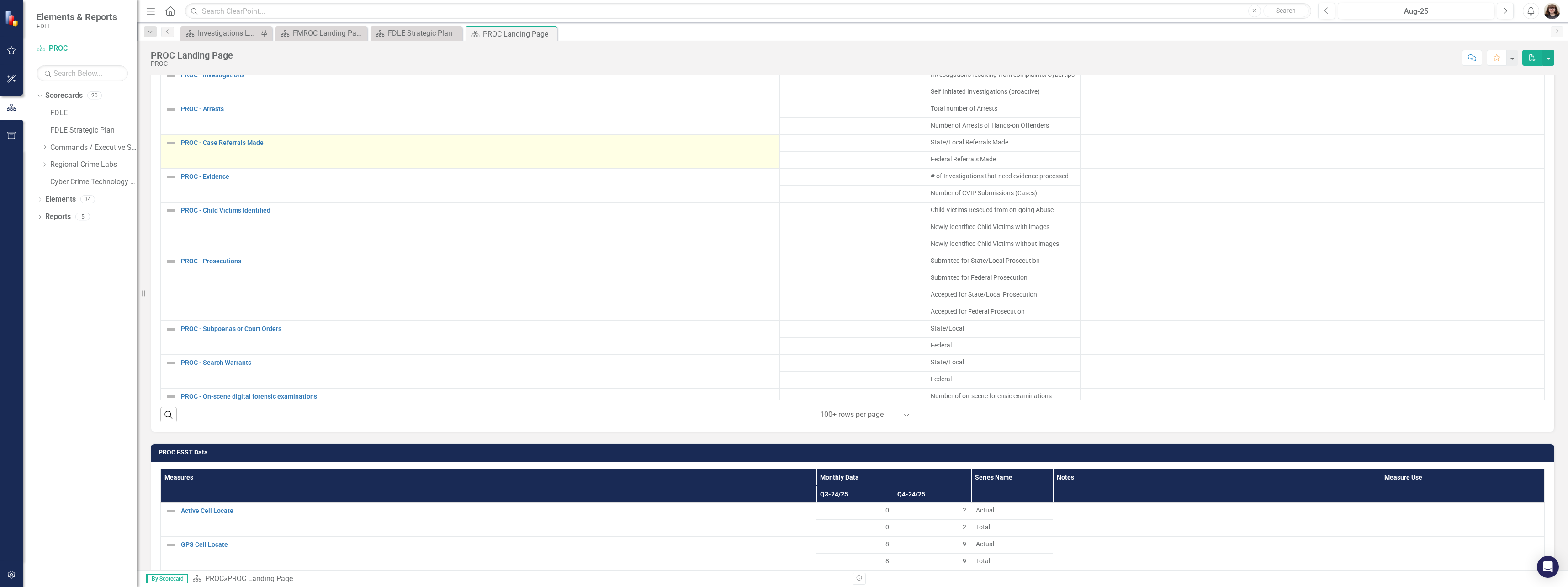
scroll to position [0, 0]
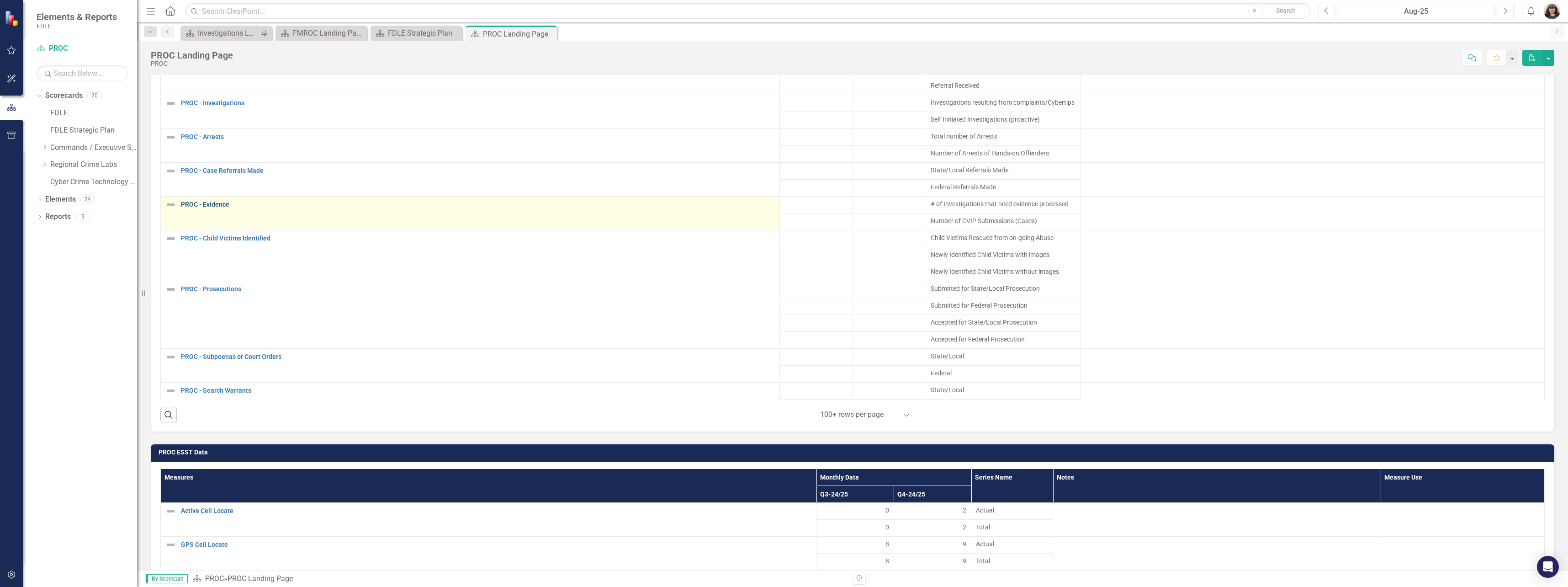
click at [216, 208] on link "PROC - Evidence" at bounding box center [478, 204] width 594 height 7
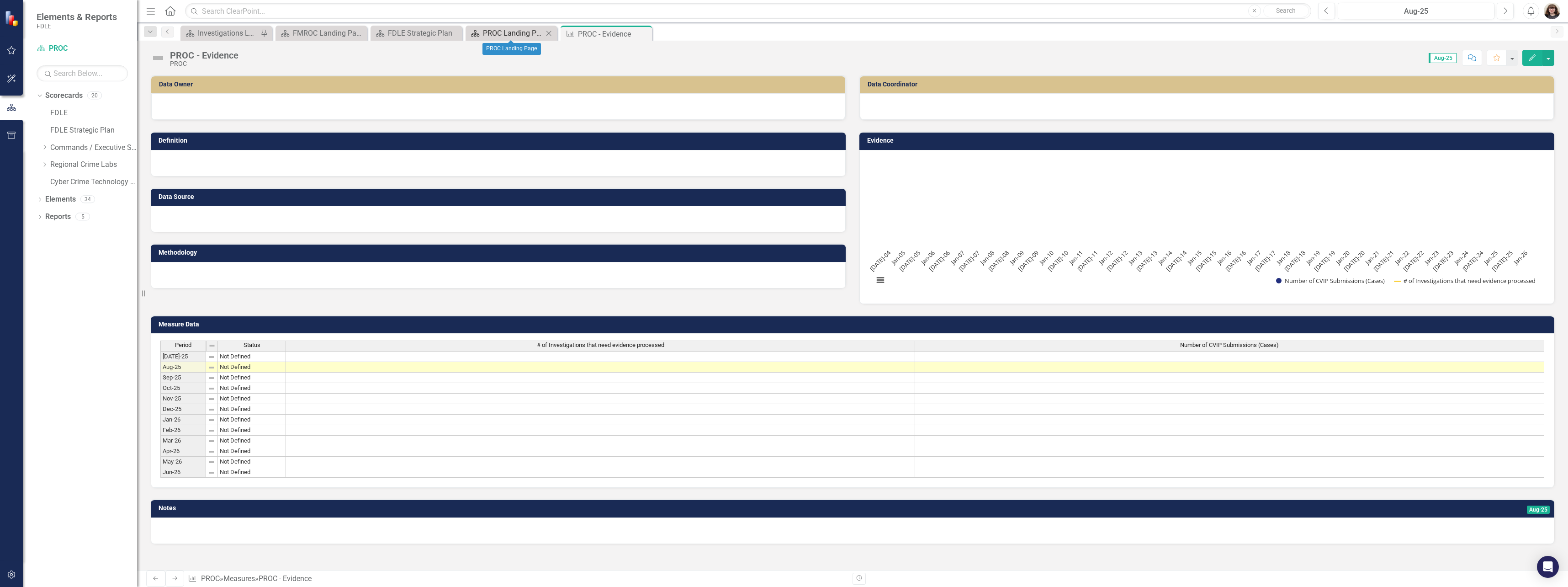
click at [483, 32] on div "PROC Landing Page" at bounding box center [513, 33] width 60 height 12
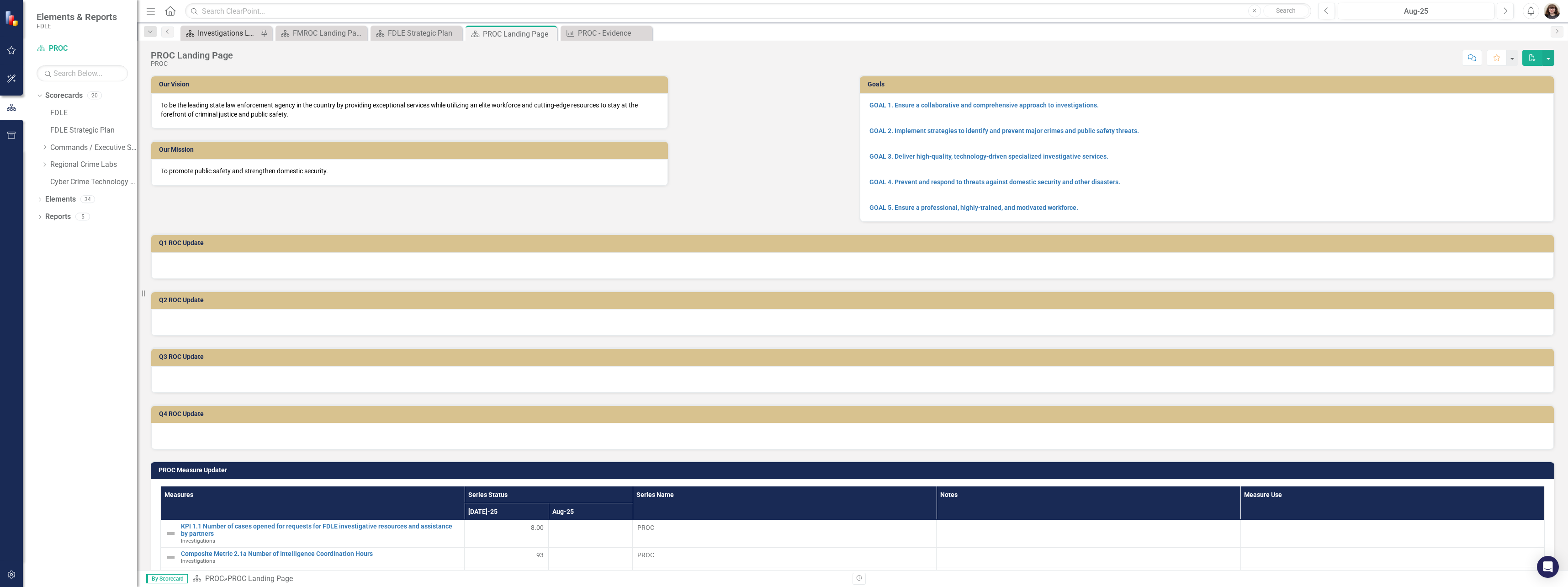
click at [238, 29] on div "Investigations Landing Page" at bounding box center [228, 33] width 60 height 12
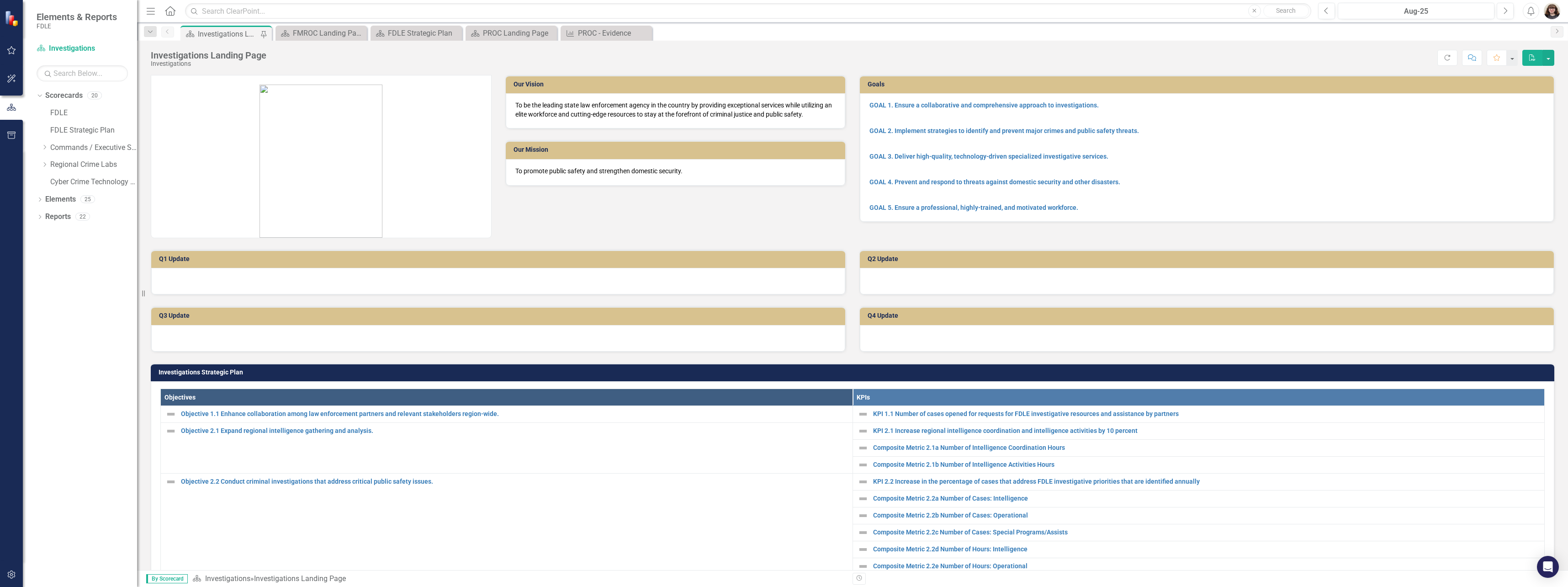
click at [489, 41] on div "Investigations Landing Page Investigations Score: N/A Aug-25 Completed Refresh …" at bounding box center [853, 55] width 1431 height 27
click at [489, 36] on div "PROC Landing Page" at bounding box center [513, 33] width 60 height 12
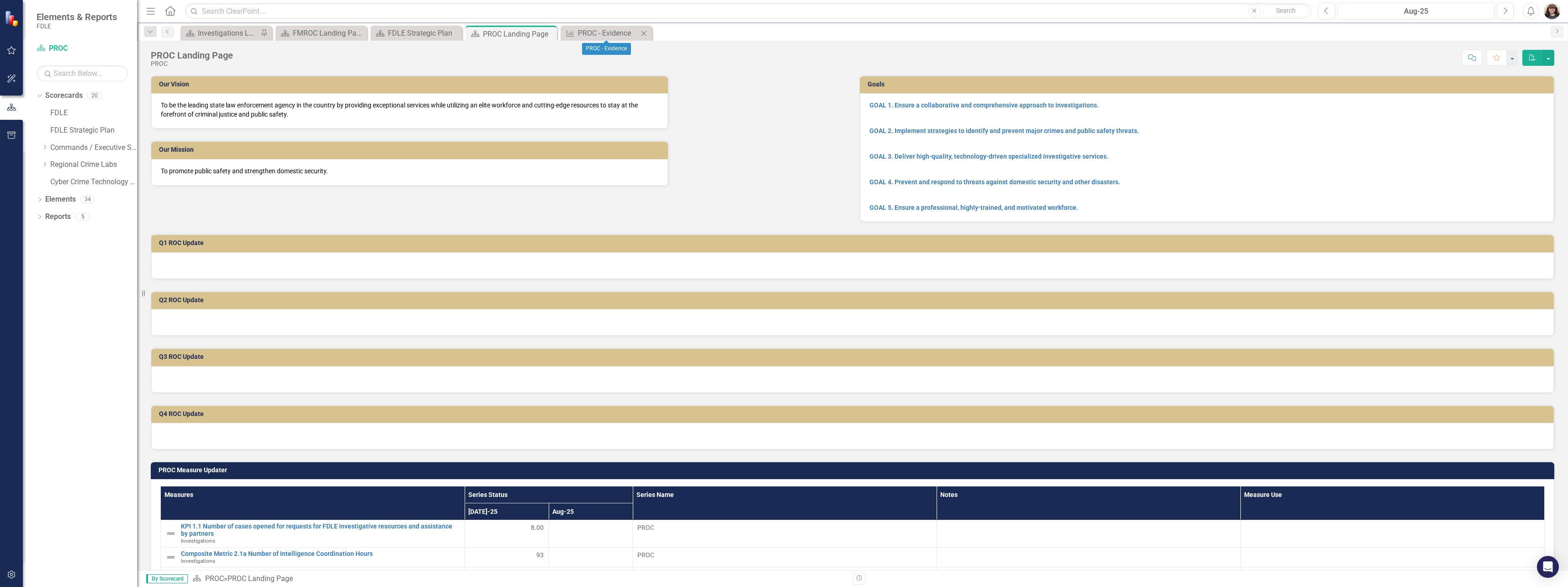
click at [645, 34] on icon at bounding box center [644, 32] width 5 height 5
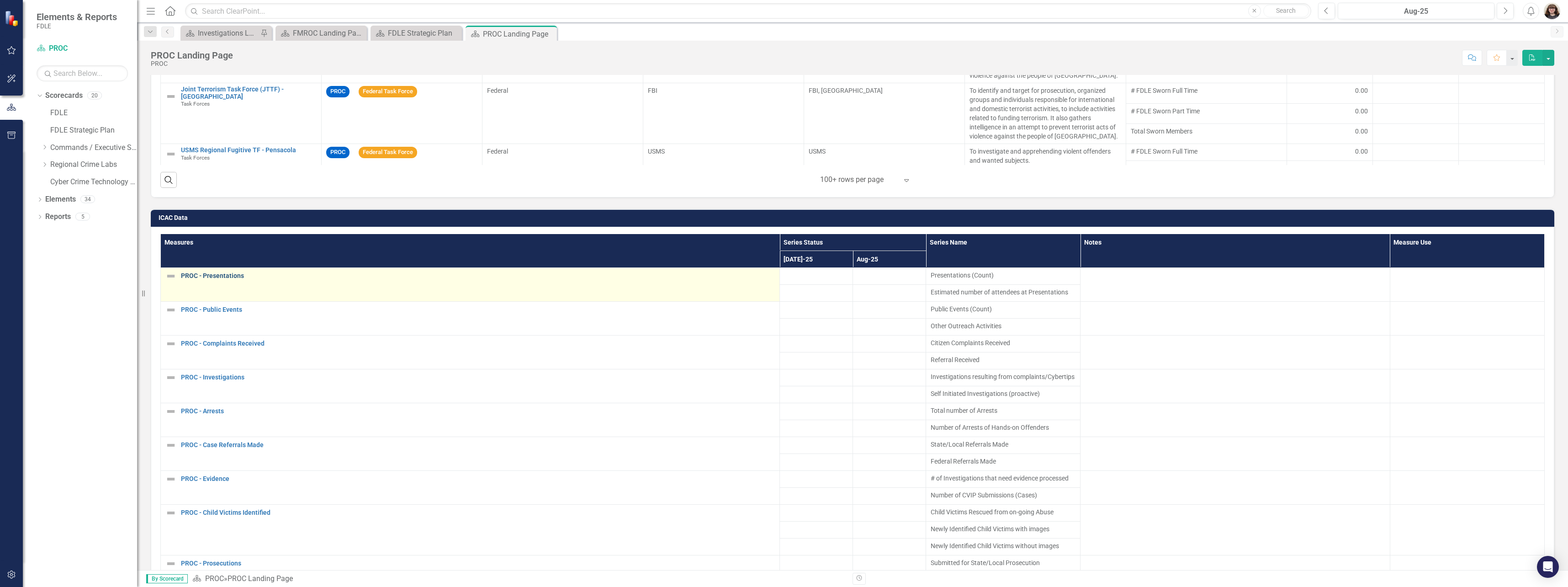
click at [233, 275] on link "PROC - Presentations" at bounding box center [478, 275] width 594 height 7
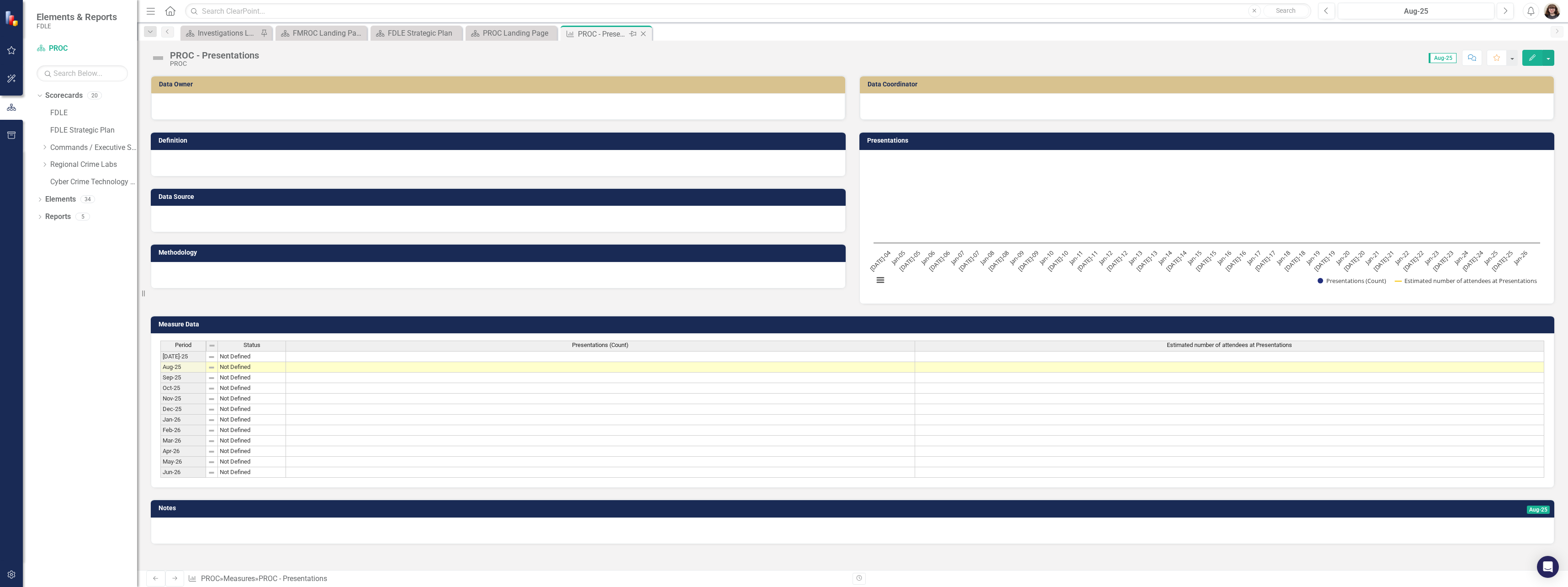
click at [646, 35] on icon "Close" at bounding box center [643, 33] width 9 height 7
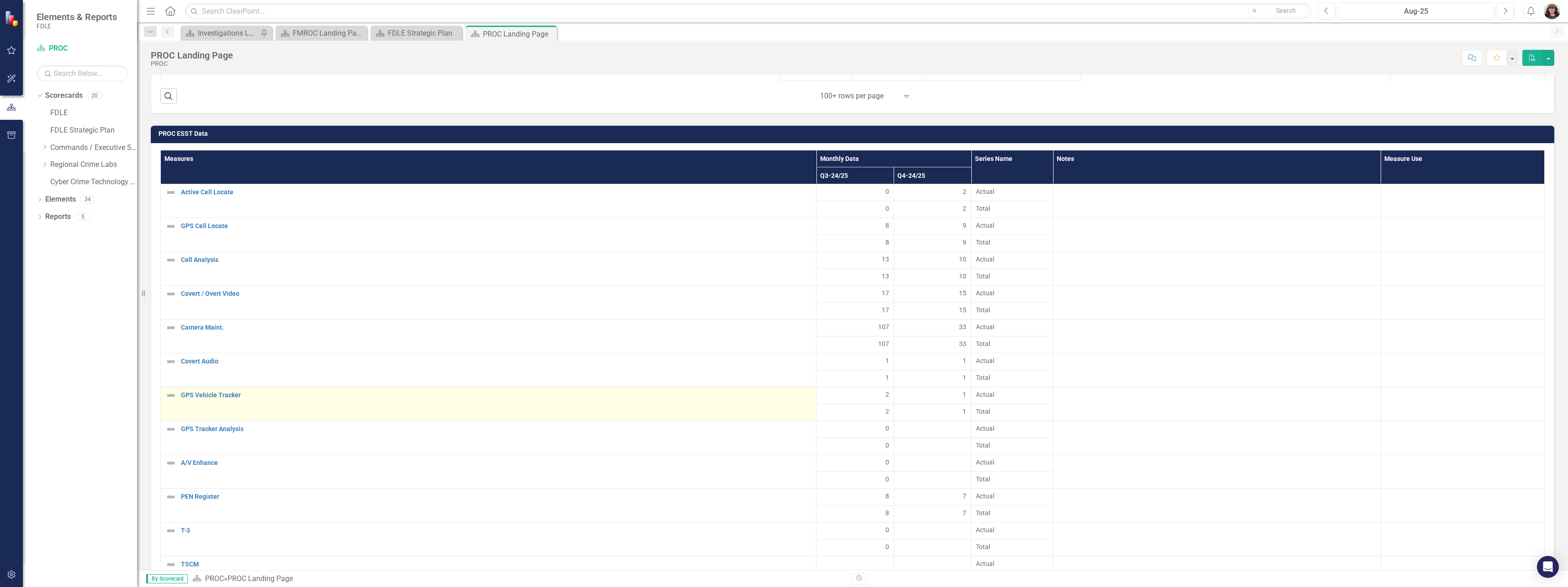
scroll to position [1691, 0]
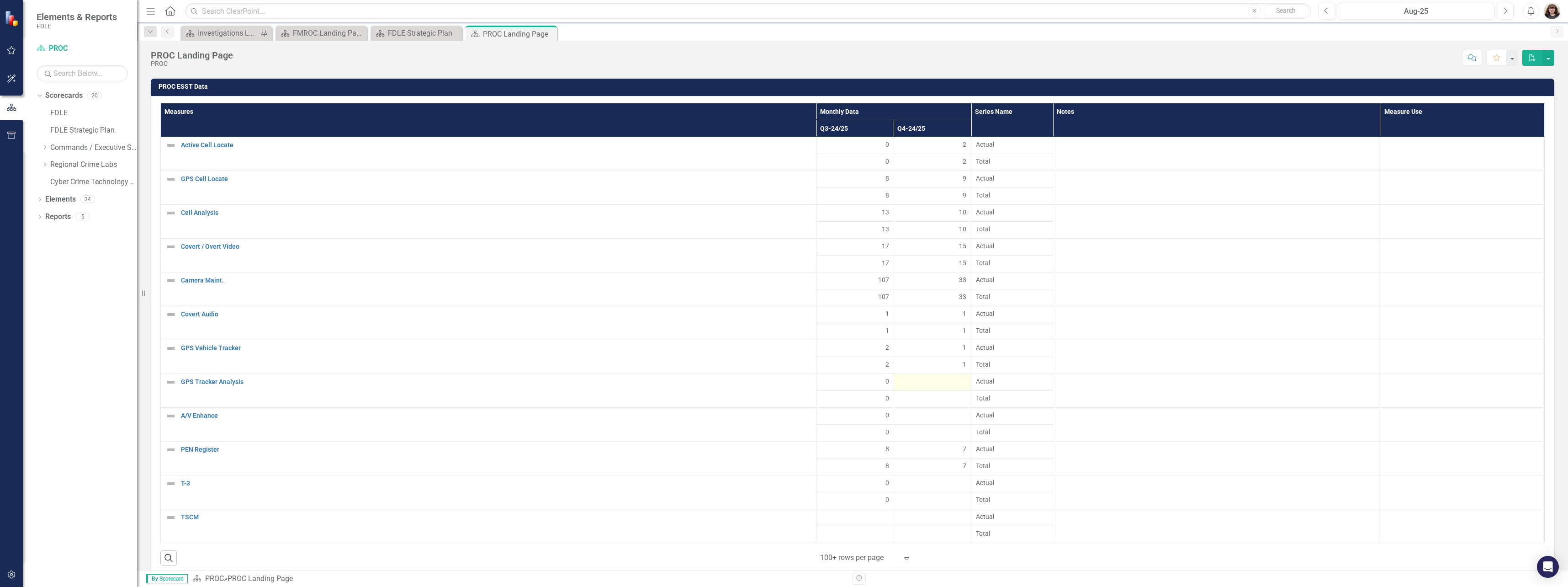
click at [938, 385] on div at bounding box center [933, 381] width 68 height 11
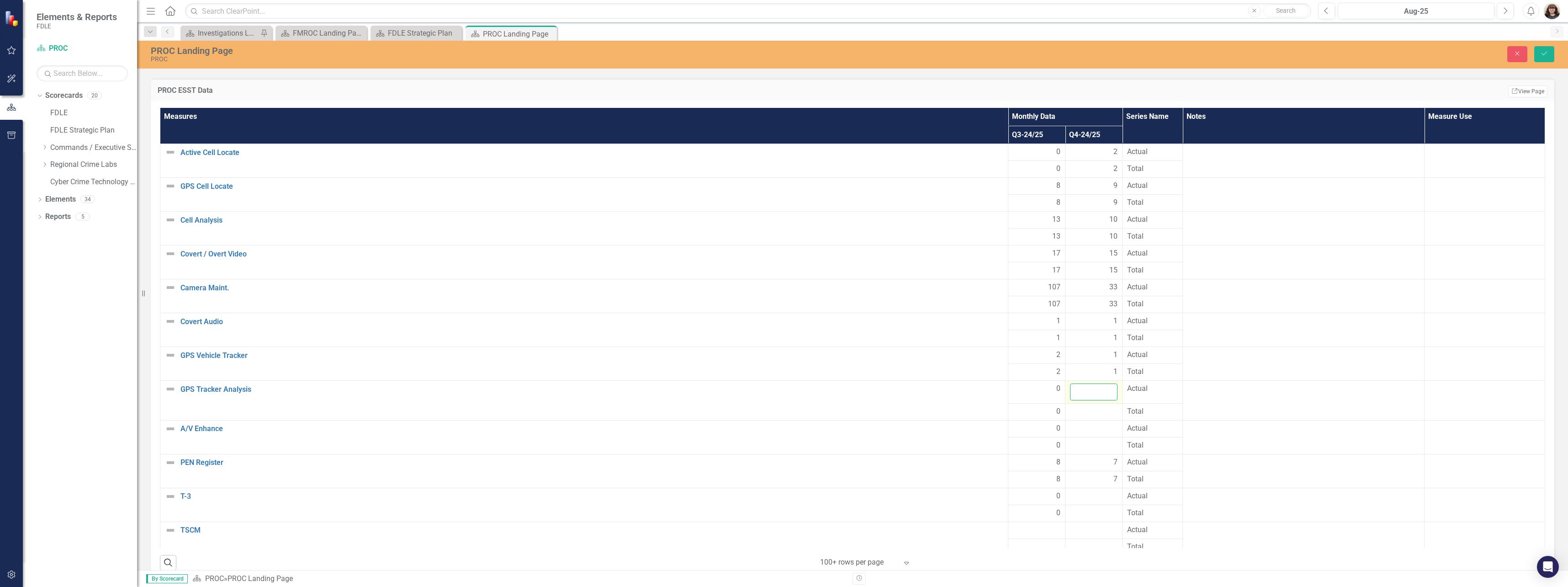
click at [1071, 389] on input "number" at bounding box center [1094, 391] width 48 height 17
type input "0"
click at [1071, 412] on div at bounding box center [1094, 411] width 48 height 11
click at [1071, 429] on div at bounding box center [1094, 428] width 48 height 11
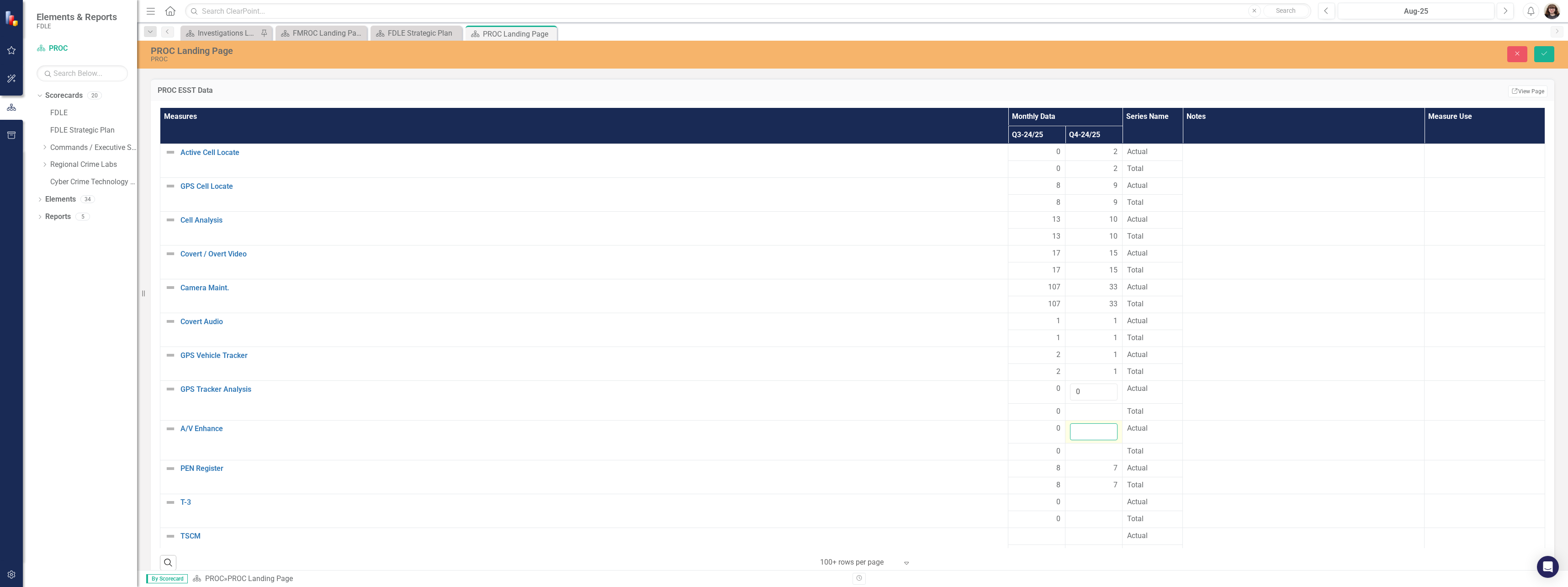
click at [1071, 430] on input "number" at bounding box center [1094, 431] width 48 height 17
type input "0"
click at [1066, 492] on td "7" at bounding box center [1094, 485] width 58 height 17
click at [1071, 499] on div at bounding box center [1094, 501] width 48 height 11
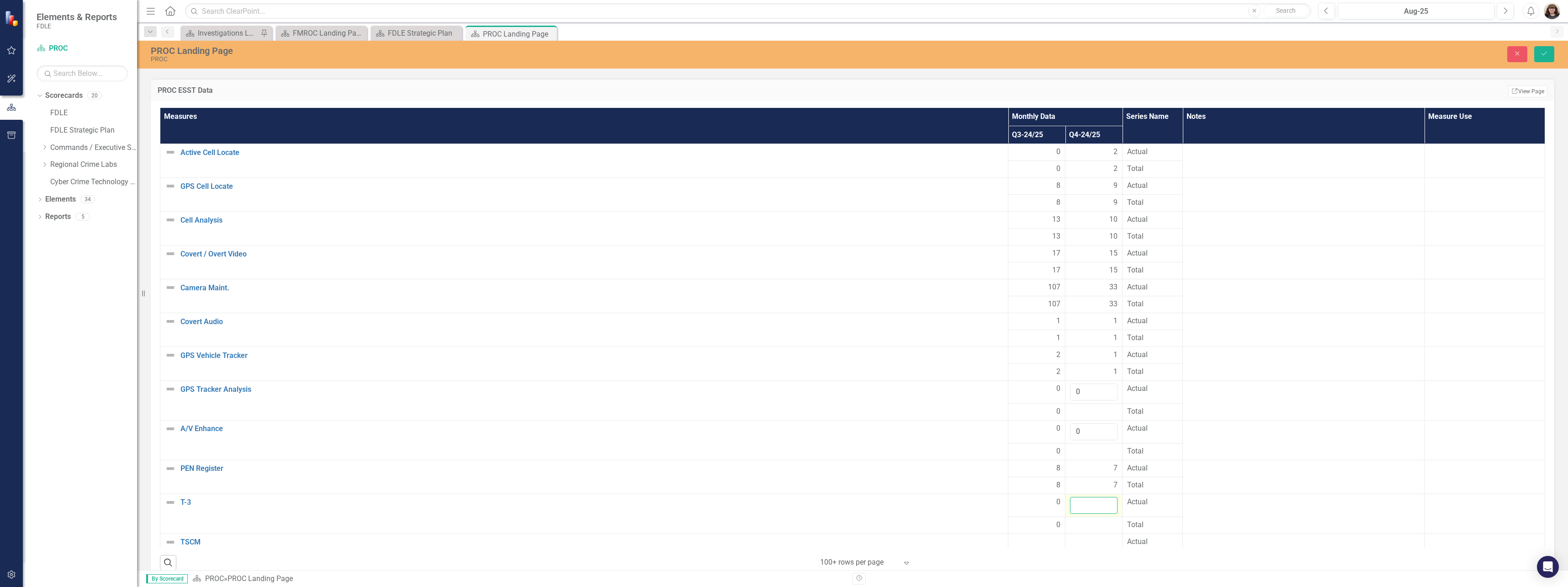
click at [1071, 502] on input "number" at bounding box center [1094, 504] width 48 height 17
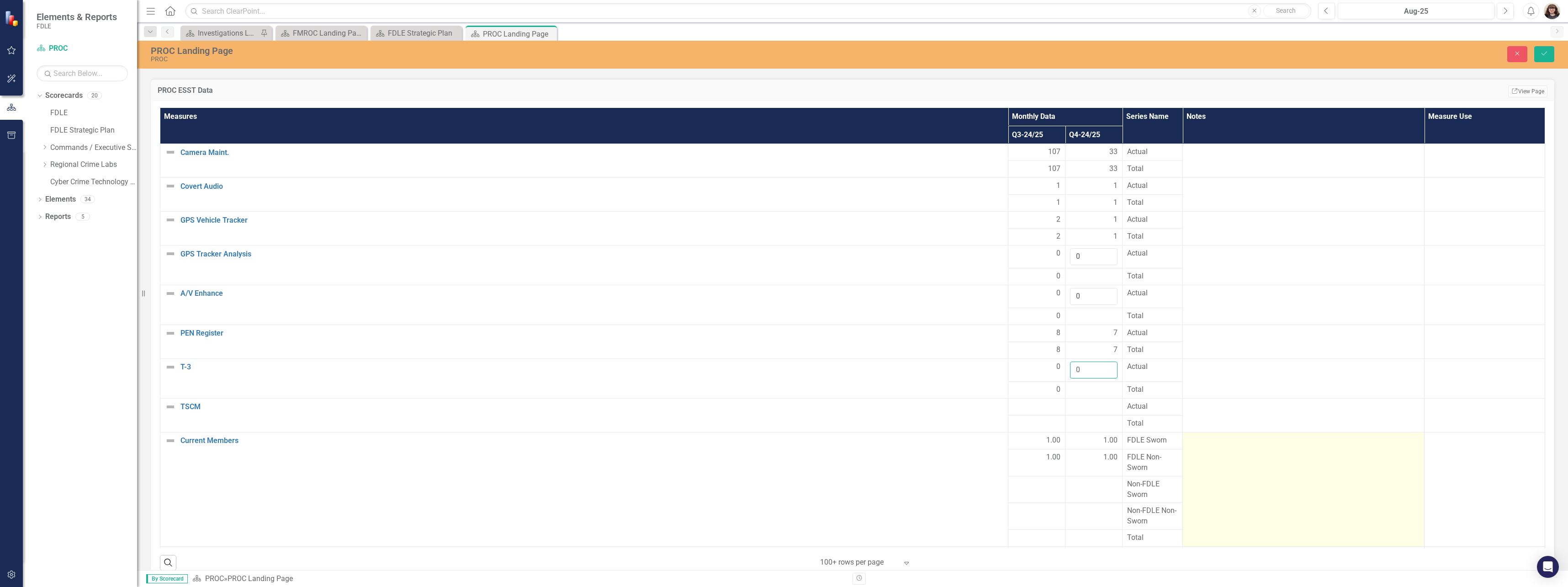
type input "0"
click at [1183, 487] on td at bounding box center [1304, 487] width 242 height 114
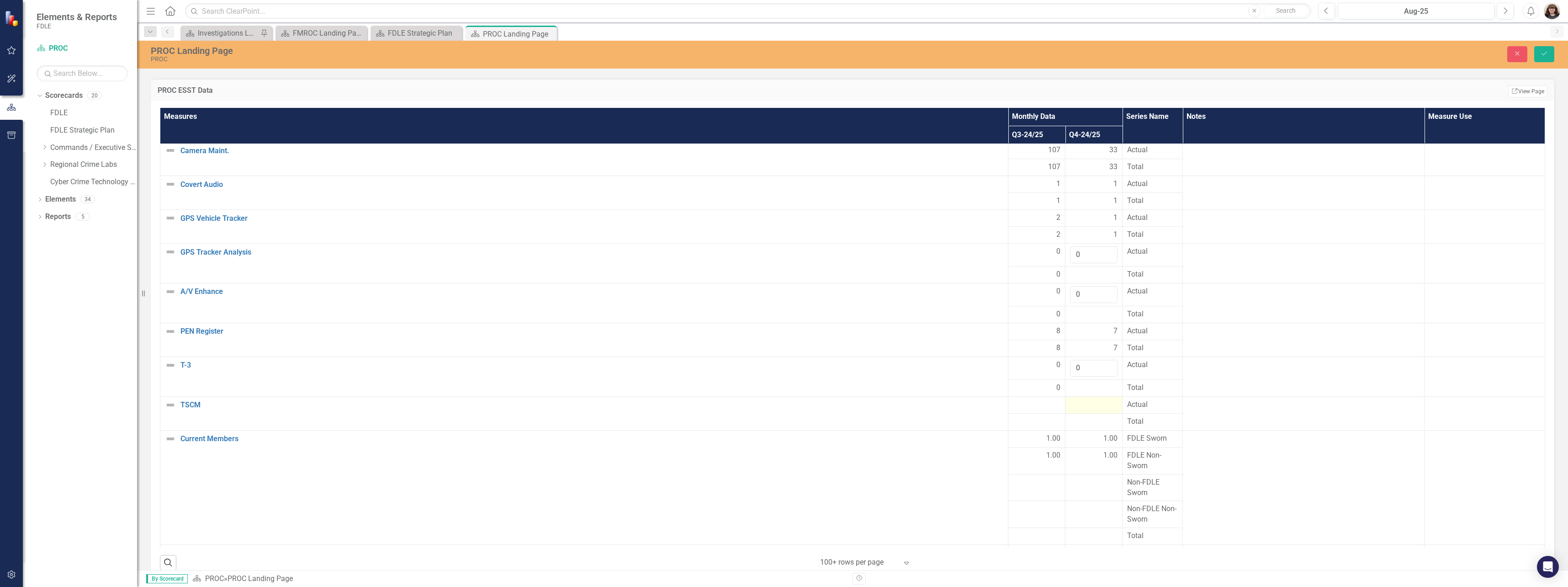
click at [1071, 400] on div at bounding box center [1094, 405] width 48 height 11
click at [1071, 404] on input "number" at bounding box center [1094, 408] width 48 height 17
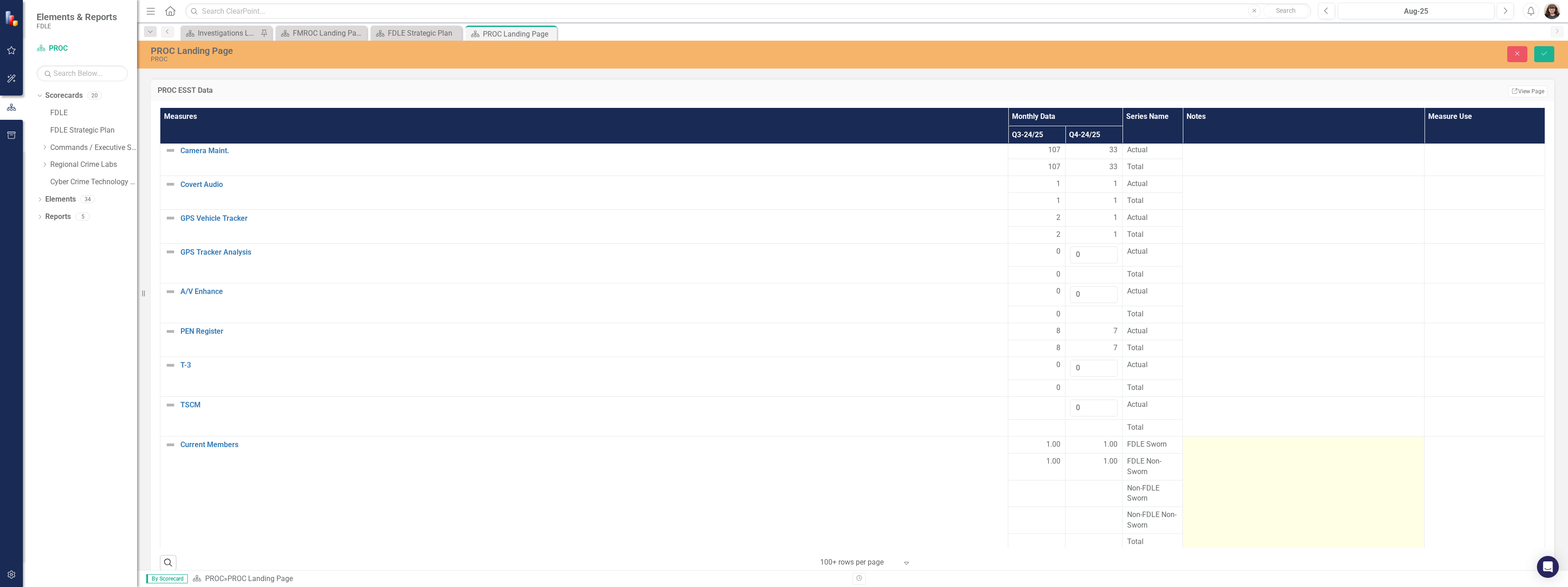
type input "0"
click at [1183, 476] on td at bounding box center [1304, 492] width 242 height 114
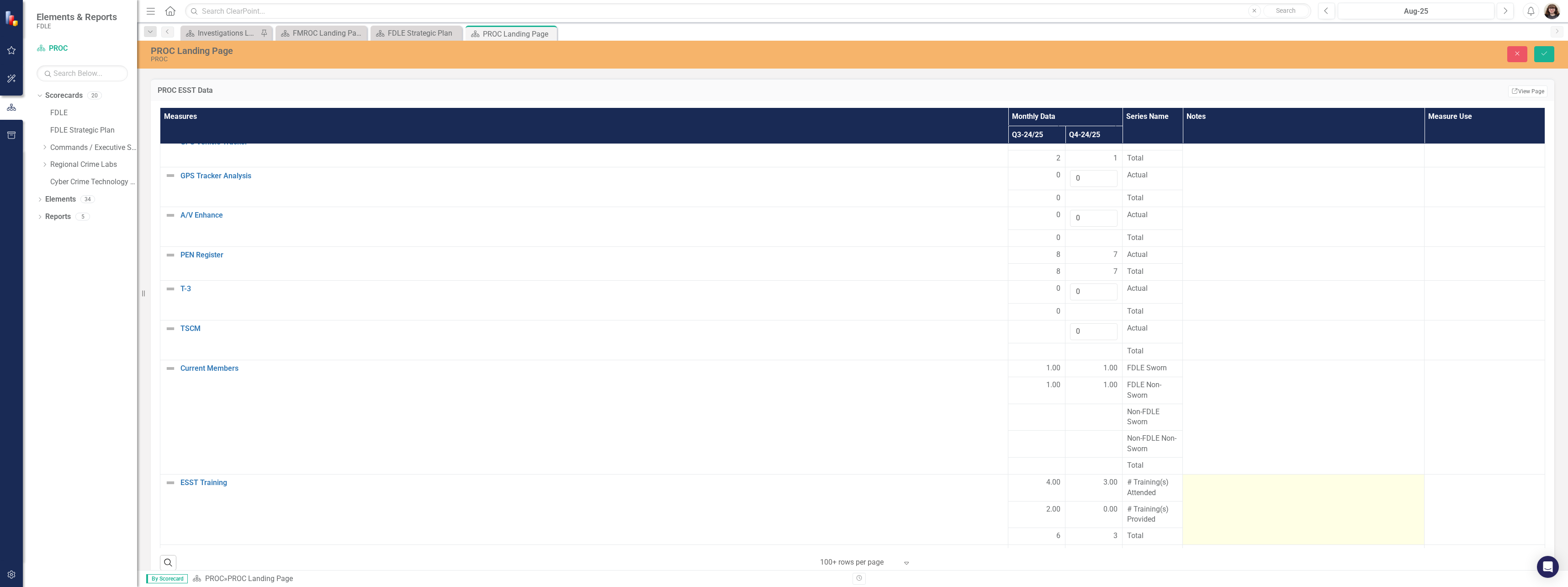
scroll to position [228, 0]
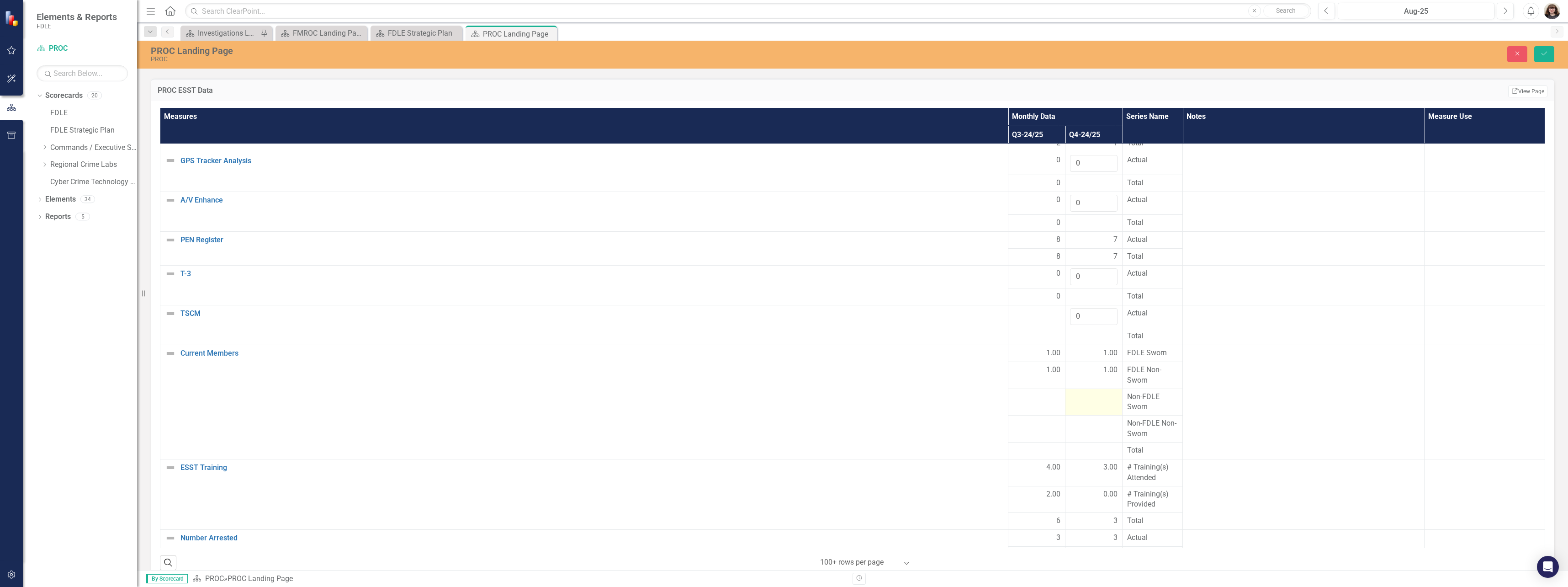
click at [1071, 392] on div at bounding box center [1094, 397] width 48 height 11
click at [1071, 392] on input "number" at bounding box center [1094, 400] width 48 height 17
type input "0"
click at [1071, 418] on div at bounding box center [1094, 423] width 48 height 11
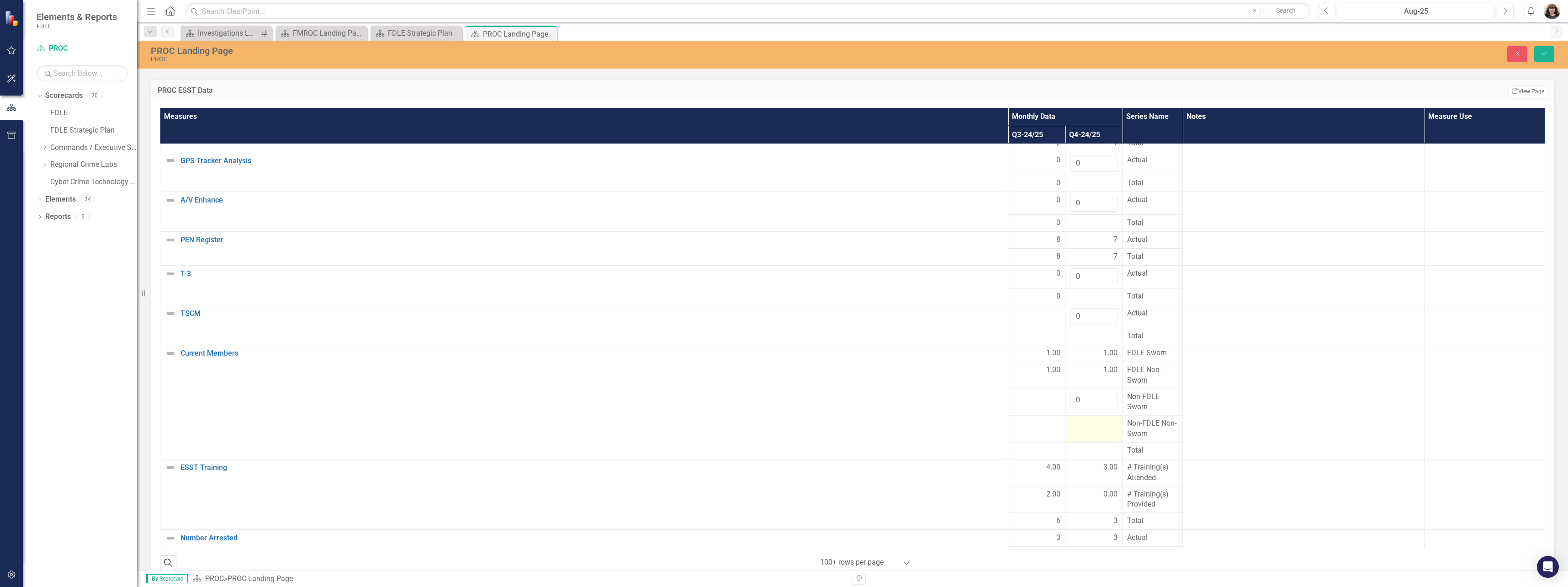
click at [1071, 418] on div at bounding box center [1094, 423] width 48 height 11
click at [1071, 418] on input "number" at bounding box center [1094, 426] width 48 height 17
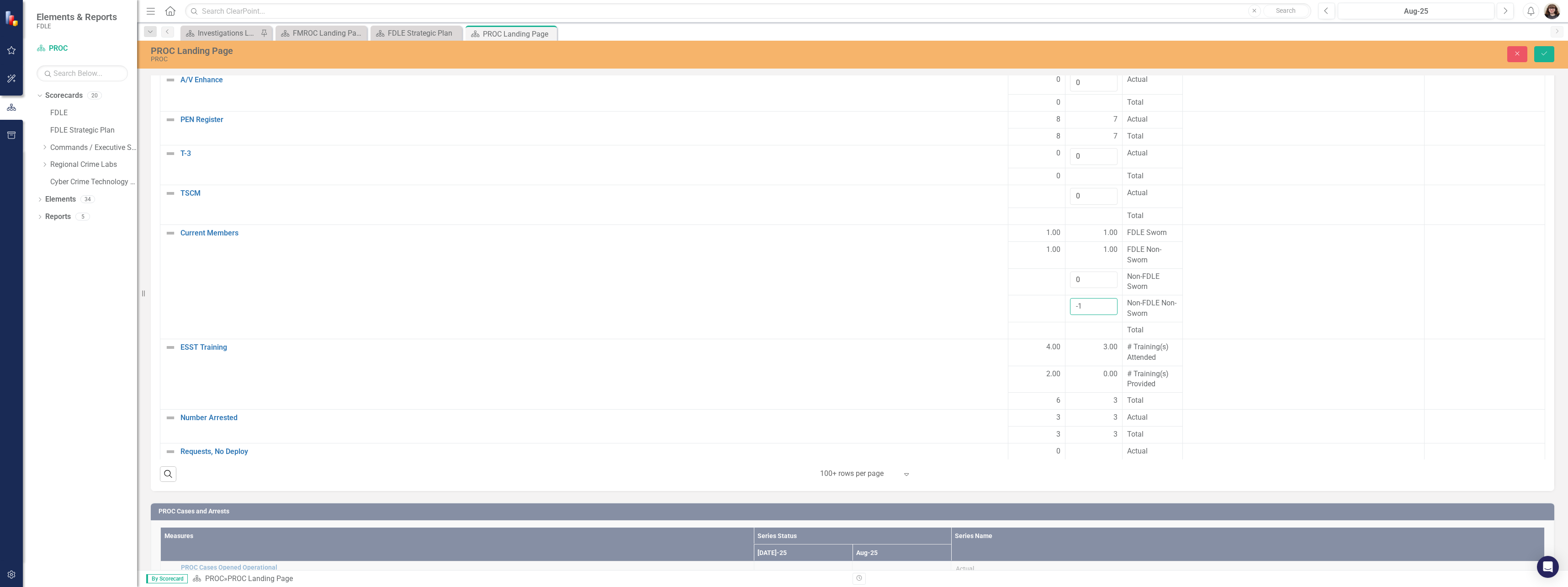
scroll to position [1782, 0]
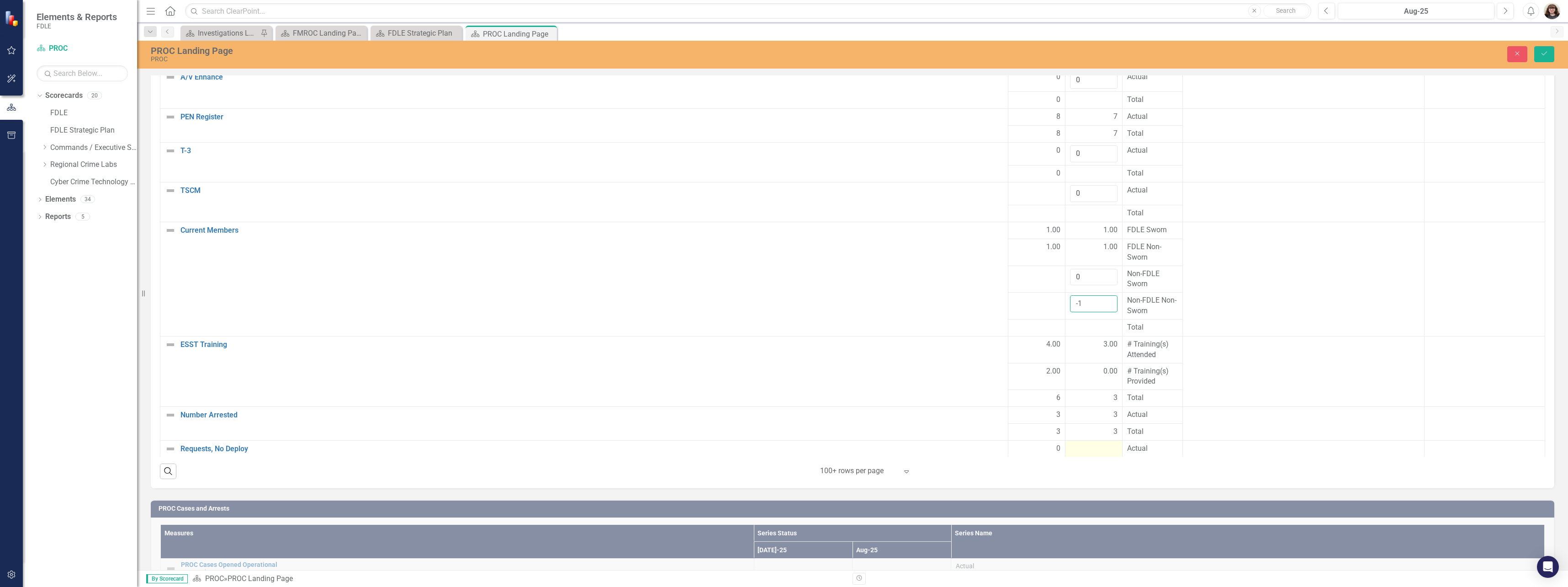
type input "-1"
click at [1071, 444] on div at bounding box center [1094, 449] width 48 height 11
click at [1071, 444] on input "number" at bounding box center [1094, 451] width 48 height 17
type input "0"
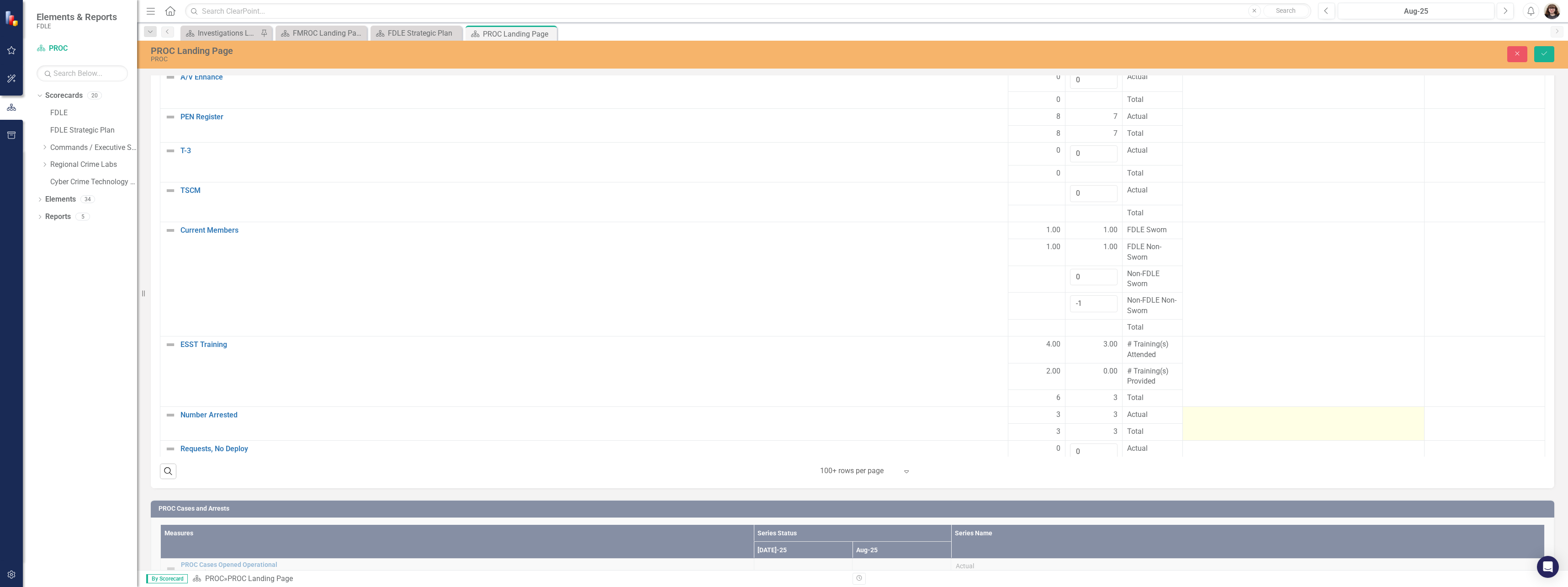
click at [1183, 411] on td at bounding box center [1304, 423] width 242 height 34
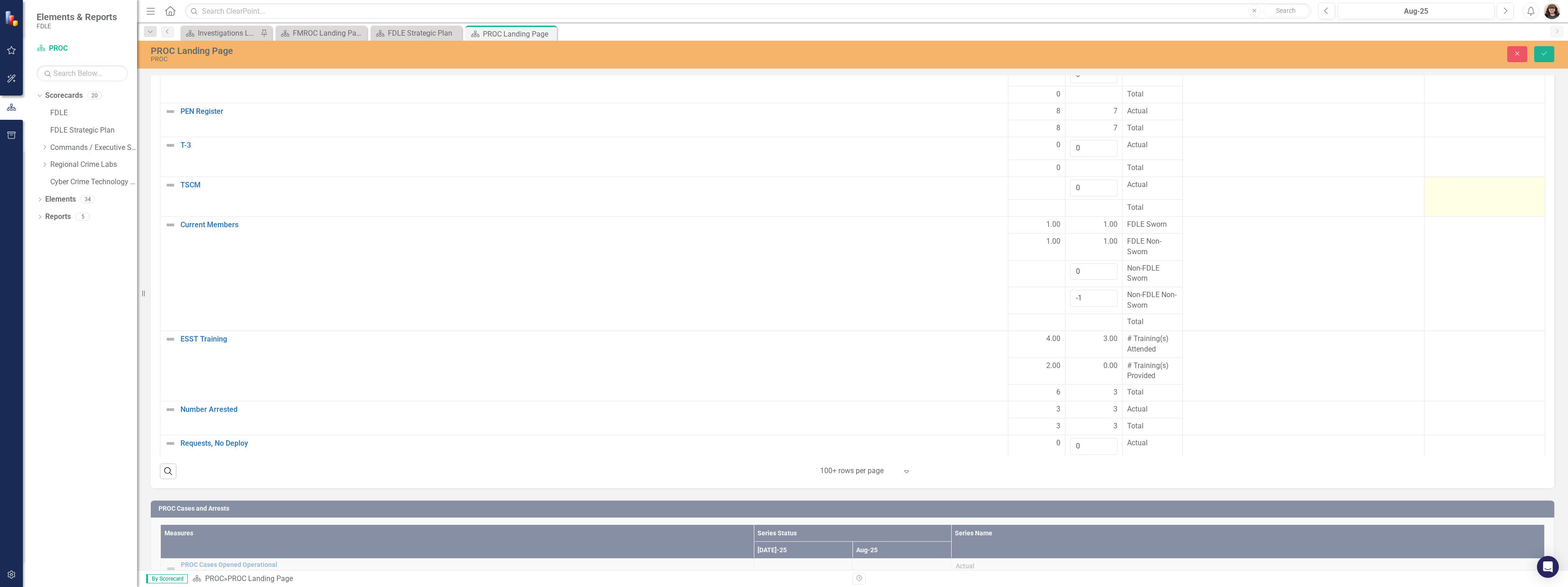
scroll to position [266, 0]
click at [1546, 60] on button "Save" at bounding box center [1545, 54] width 20 height 16
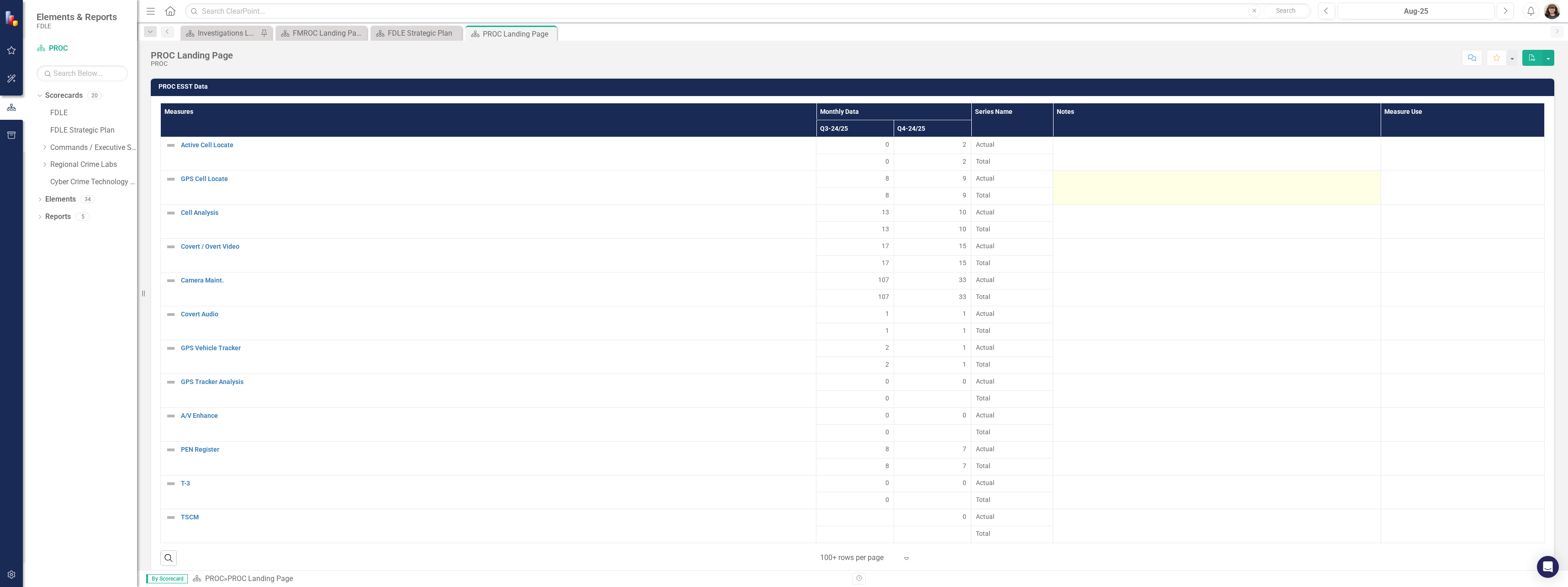
scroll to position [190, 0]
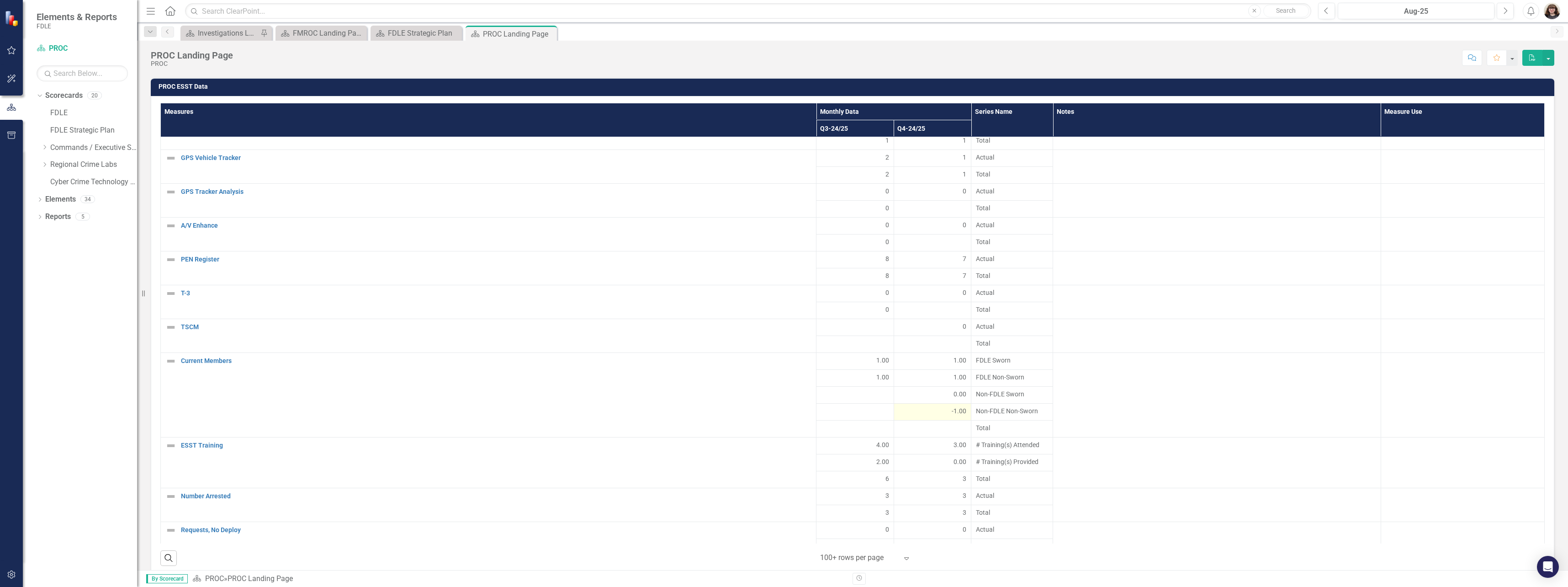
click at [926, 407] on div "-1.00" at bounding box center [933, 411] width 68 height 9
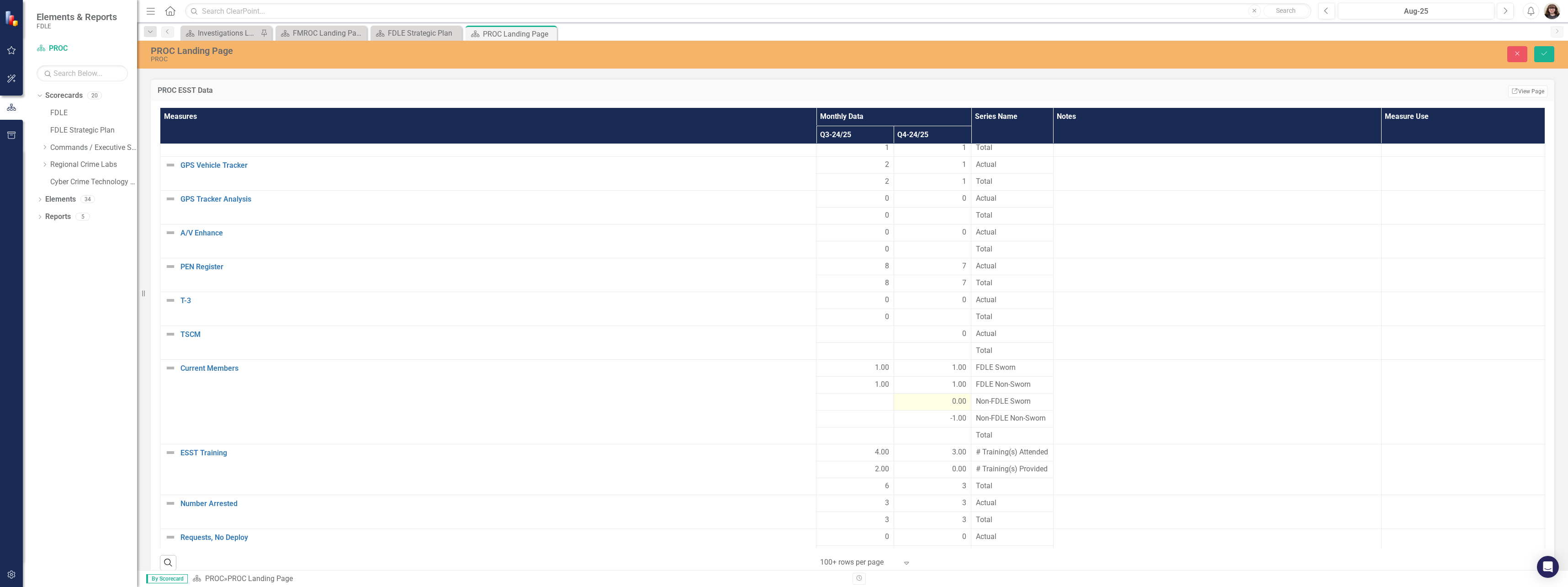
scroll to position [203, 0]
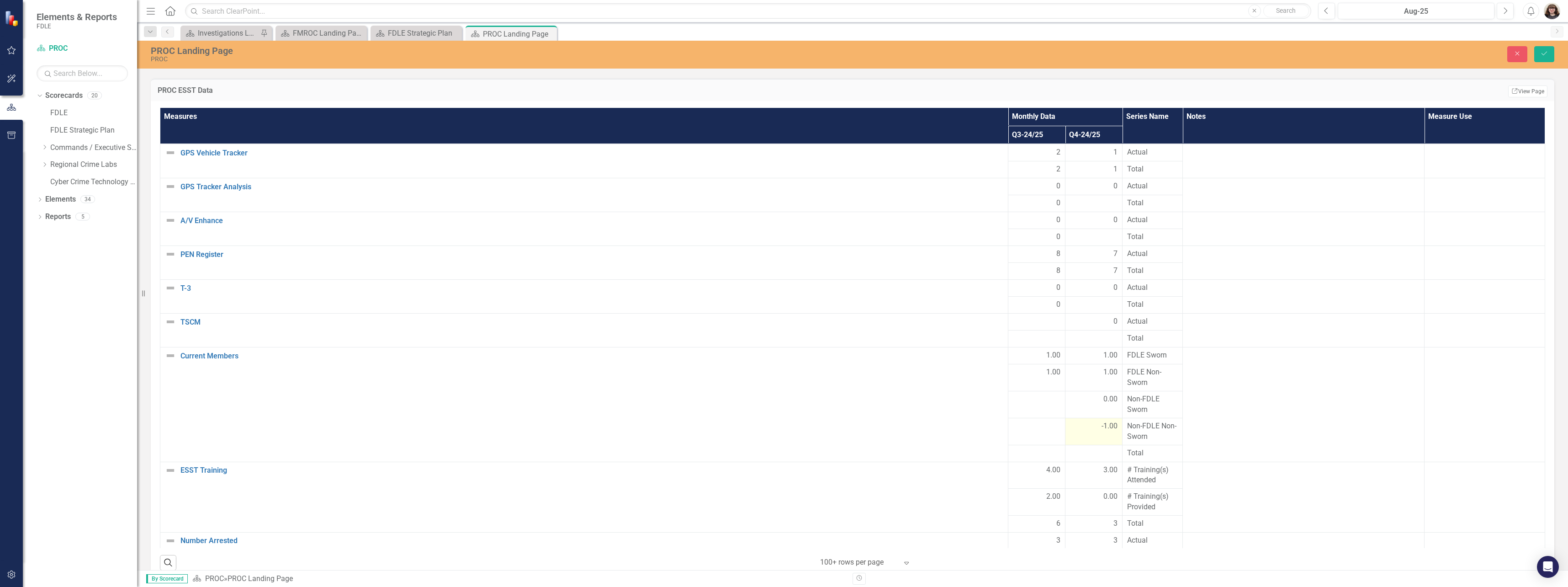
click at [1071, 421] on div "-1.00" at bounding box center [1094, 426] width 48 height 11
click at [1071, 421] on input "-1" at bounding box center [1094, 429] width 48 height 17
type input "0"
click at [1071, 421] on input "0" at bounding box center [1094, 429] width 48 height 17
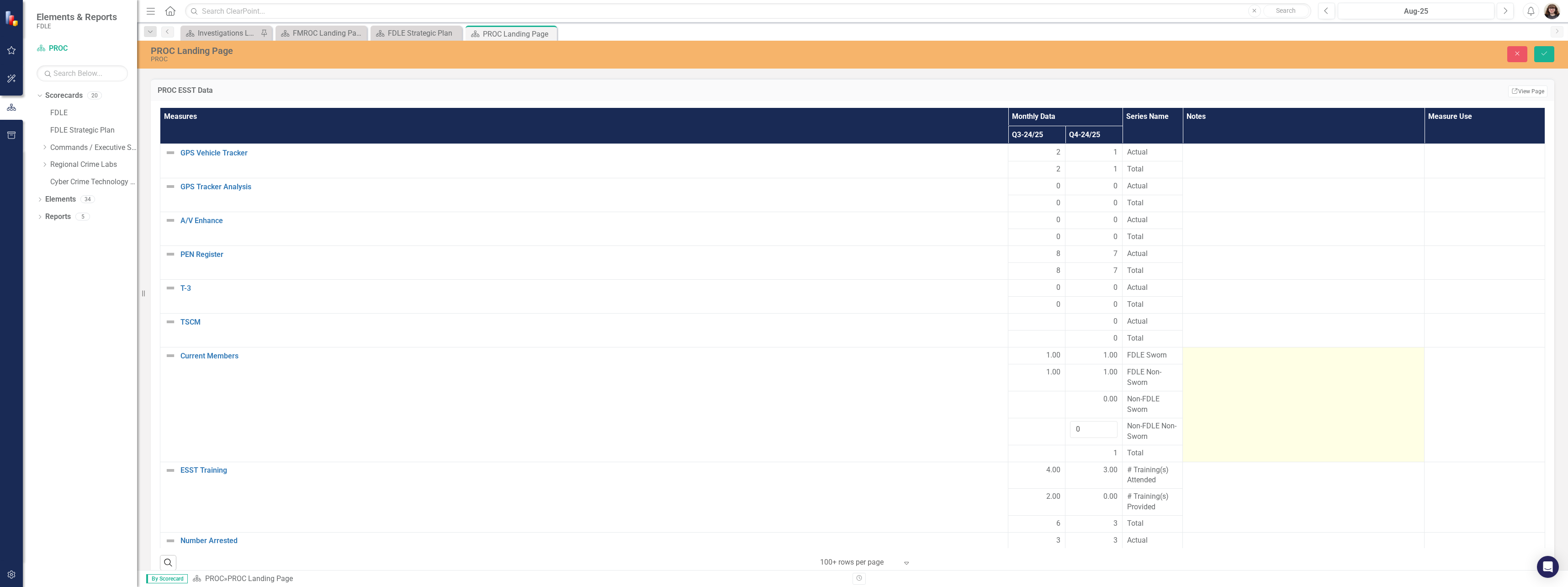
click at [1183, 401] on td at bounding box center [1304, 404] width 242 height 114
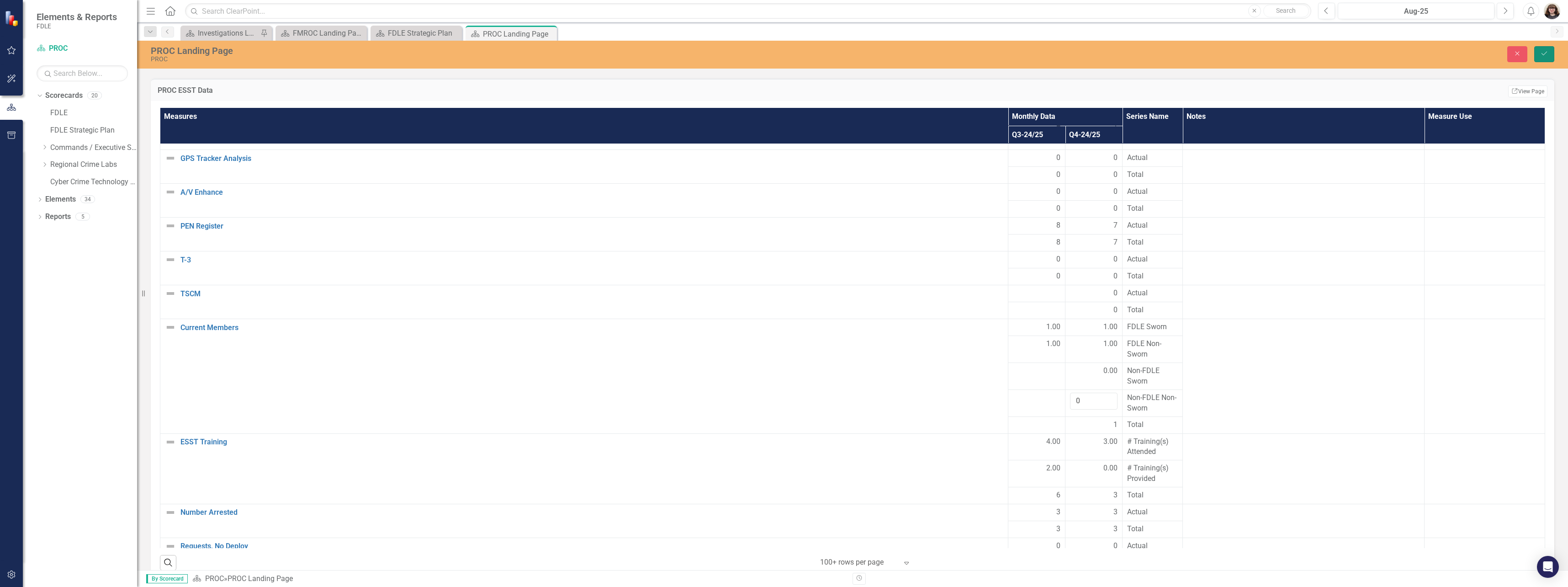
click at [1546, 56] on icon "Save" at bounding box center [1545, 54] width 8 height 7
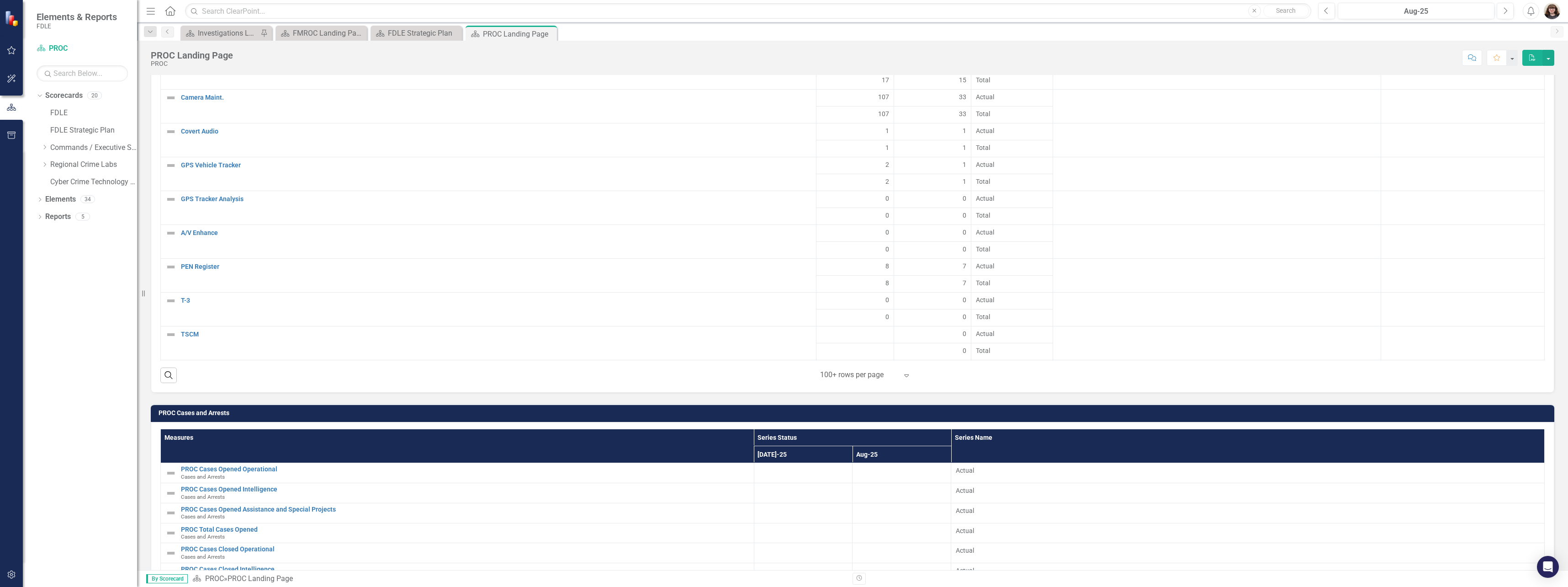
scroll to position [1988, 0]
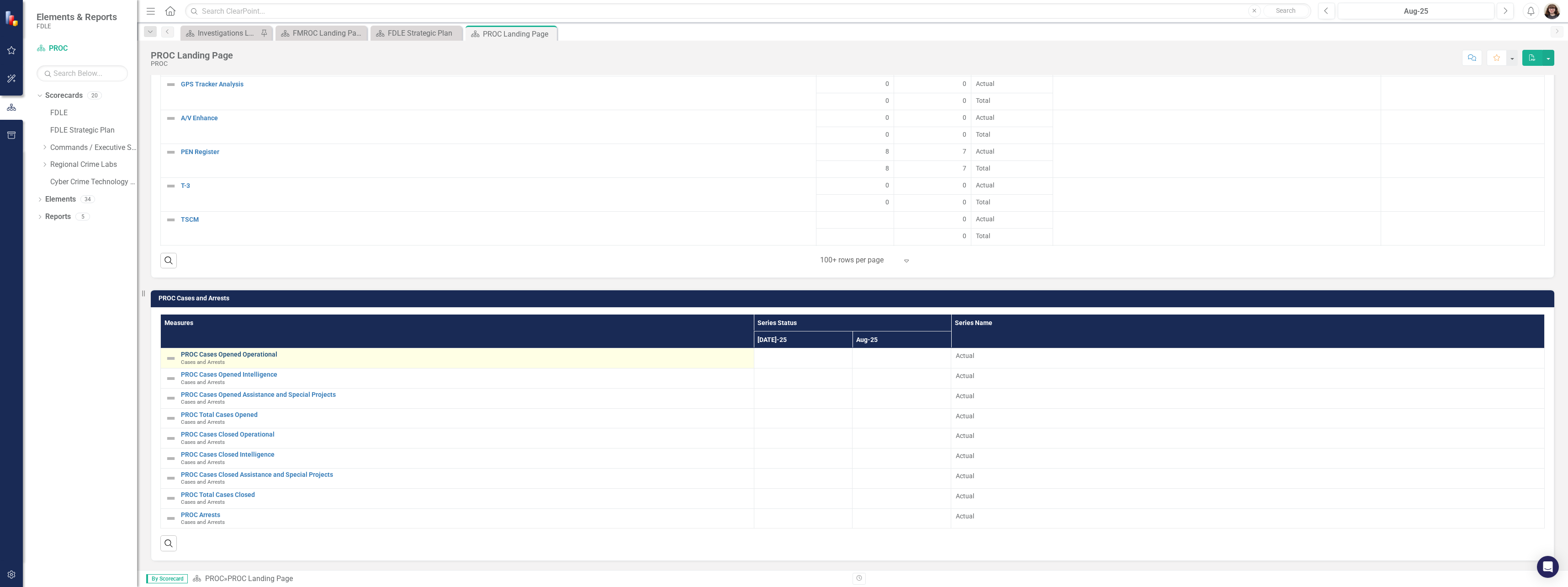
click at [248, 352] on link "PROC Cases Opened Operational" at bounding box center [465, 354] width 568 height 7
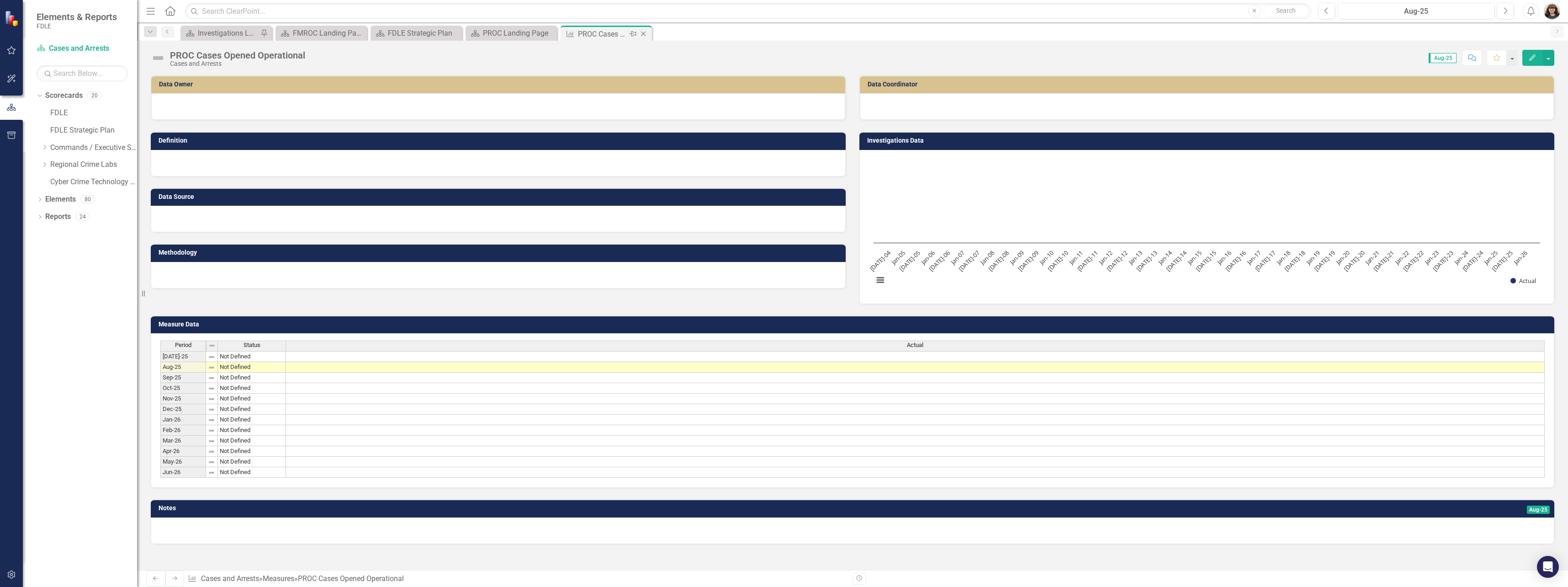
click at [643, 33] on icon at bounding box center [644, 33] width 5 height 5
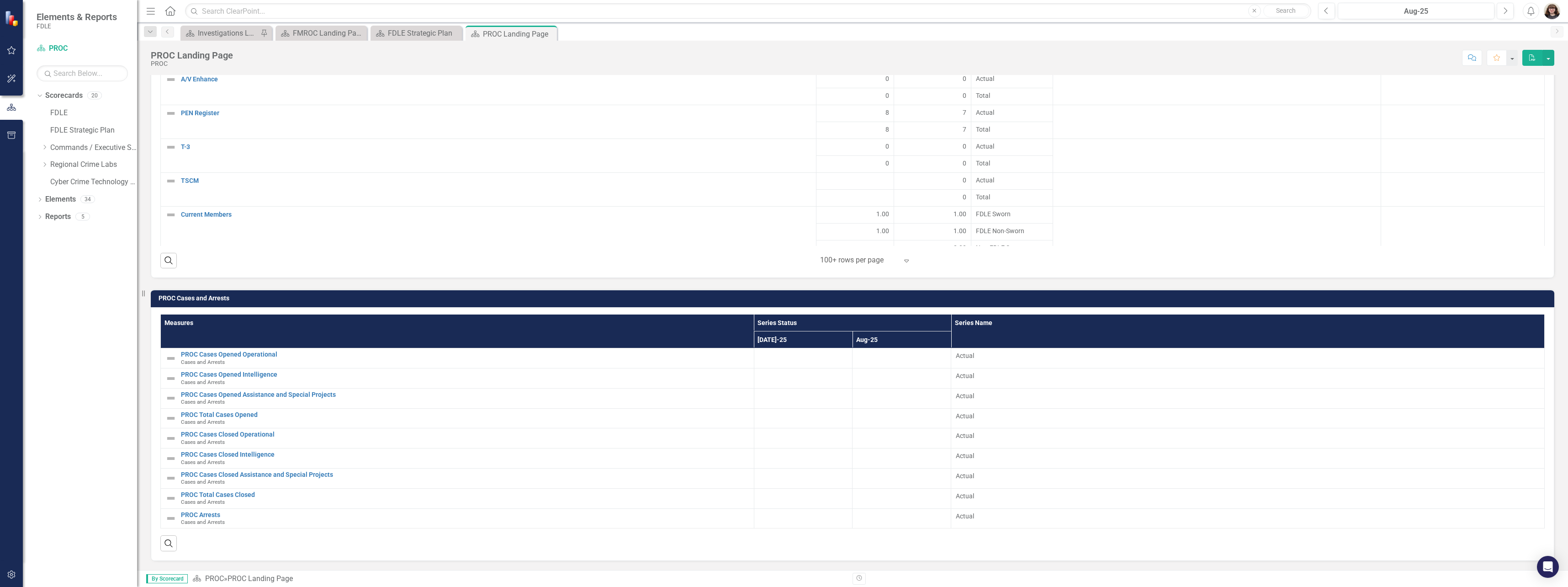
scroll to position [182, 0]
click at [317, 32] on div "FMROC Landing Page" at bounding box center [323, 33] width 60 height 12
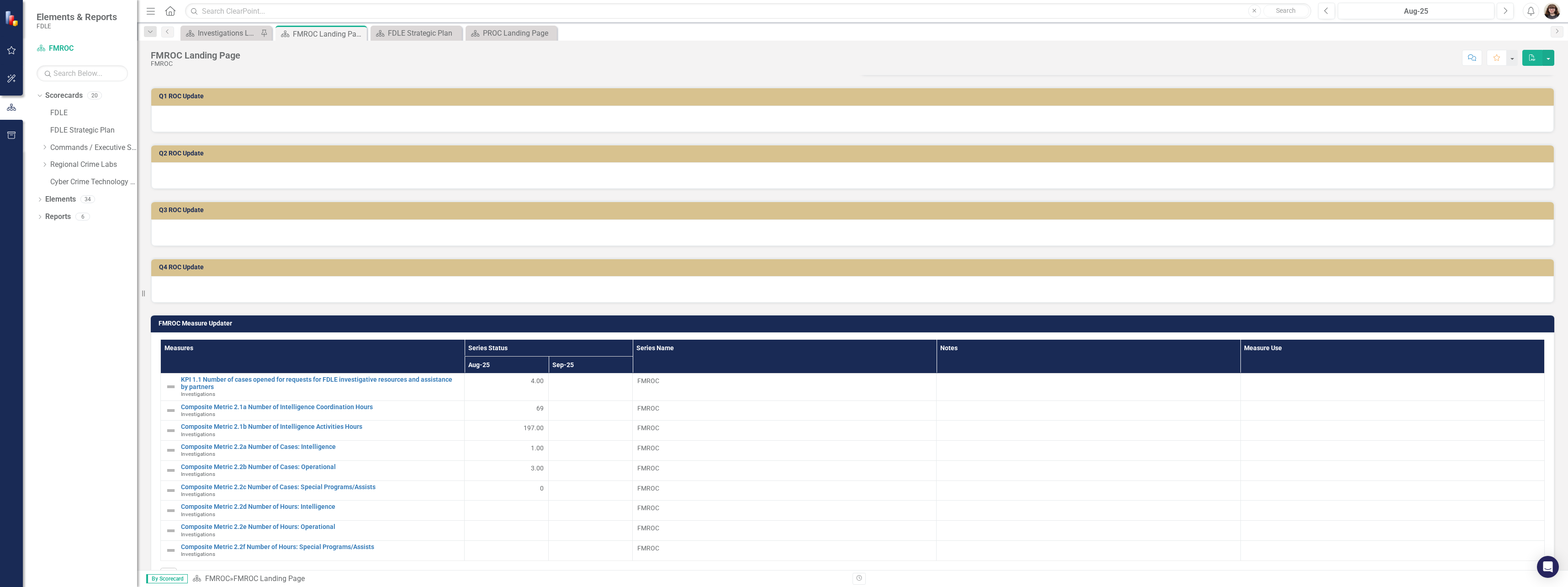
scroll to position [146, 0]
